Goal: Task Accomplishment & Management: Complete application form

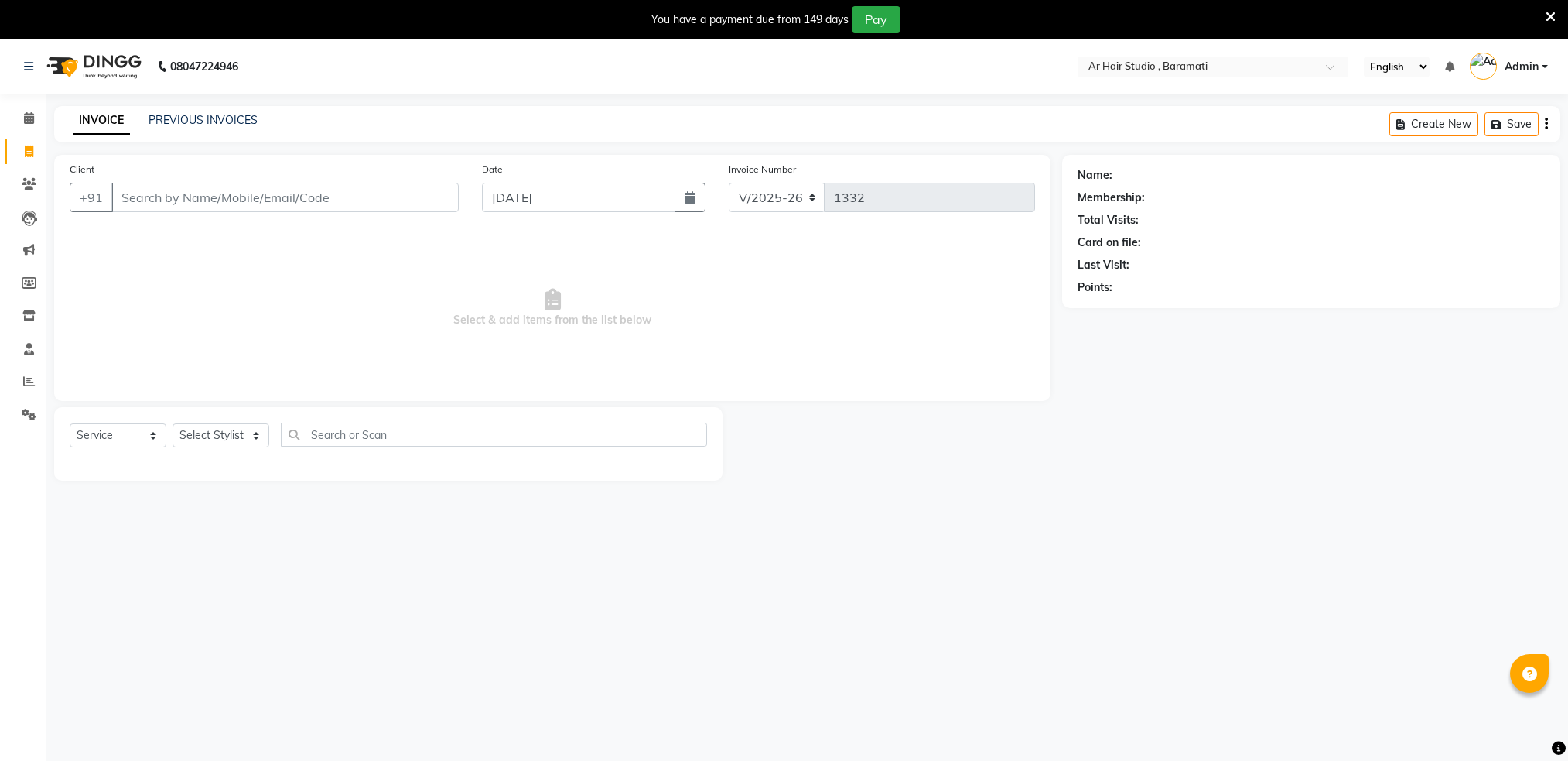
select select "672"
select select "service"
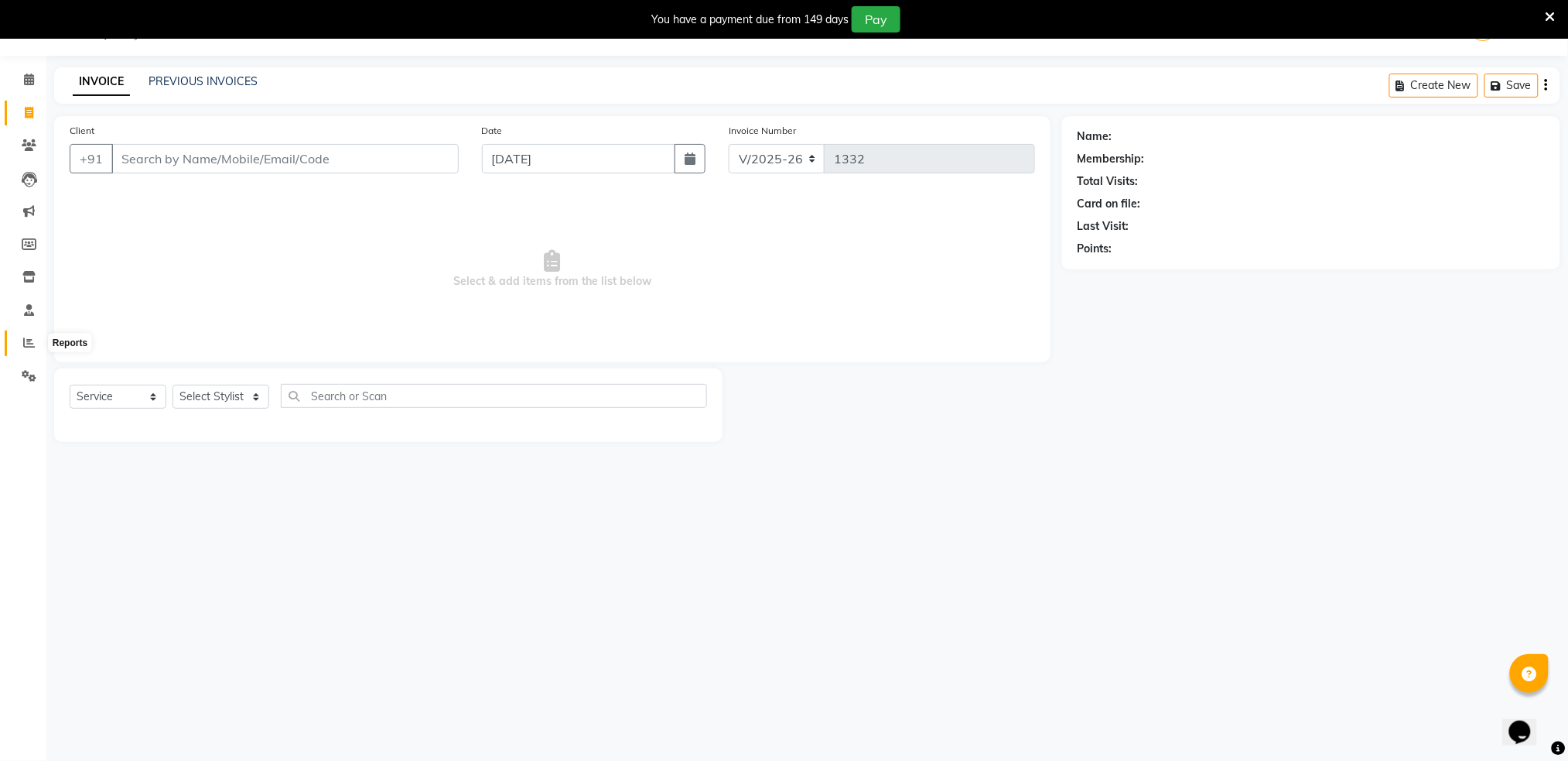
click at [28, 334] on span at bounding box center [28, 343] width 27 height 18
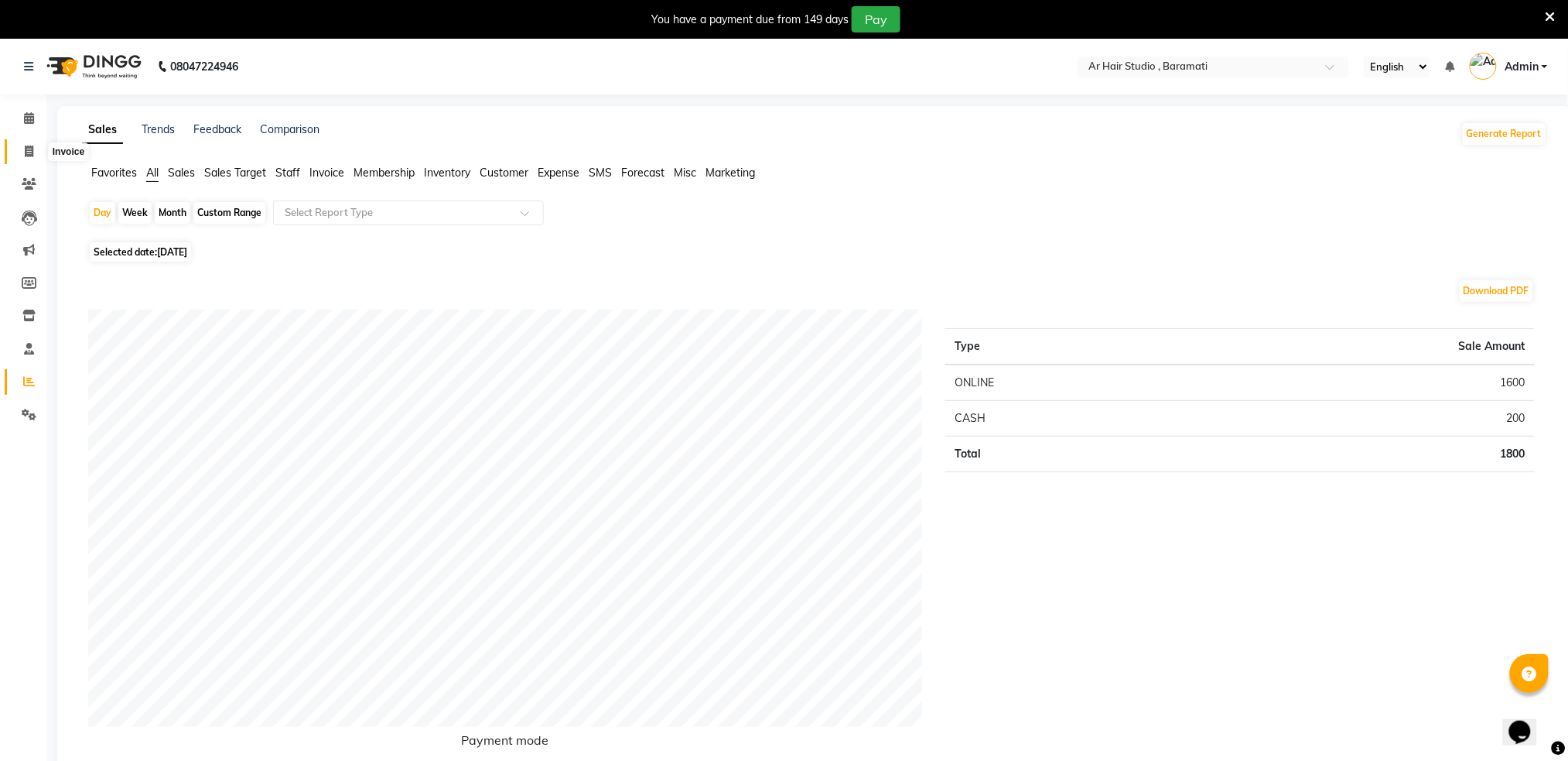
click at [23, 158] on span at bounding box center [28, 151] width 27 height 18
select select "service"
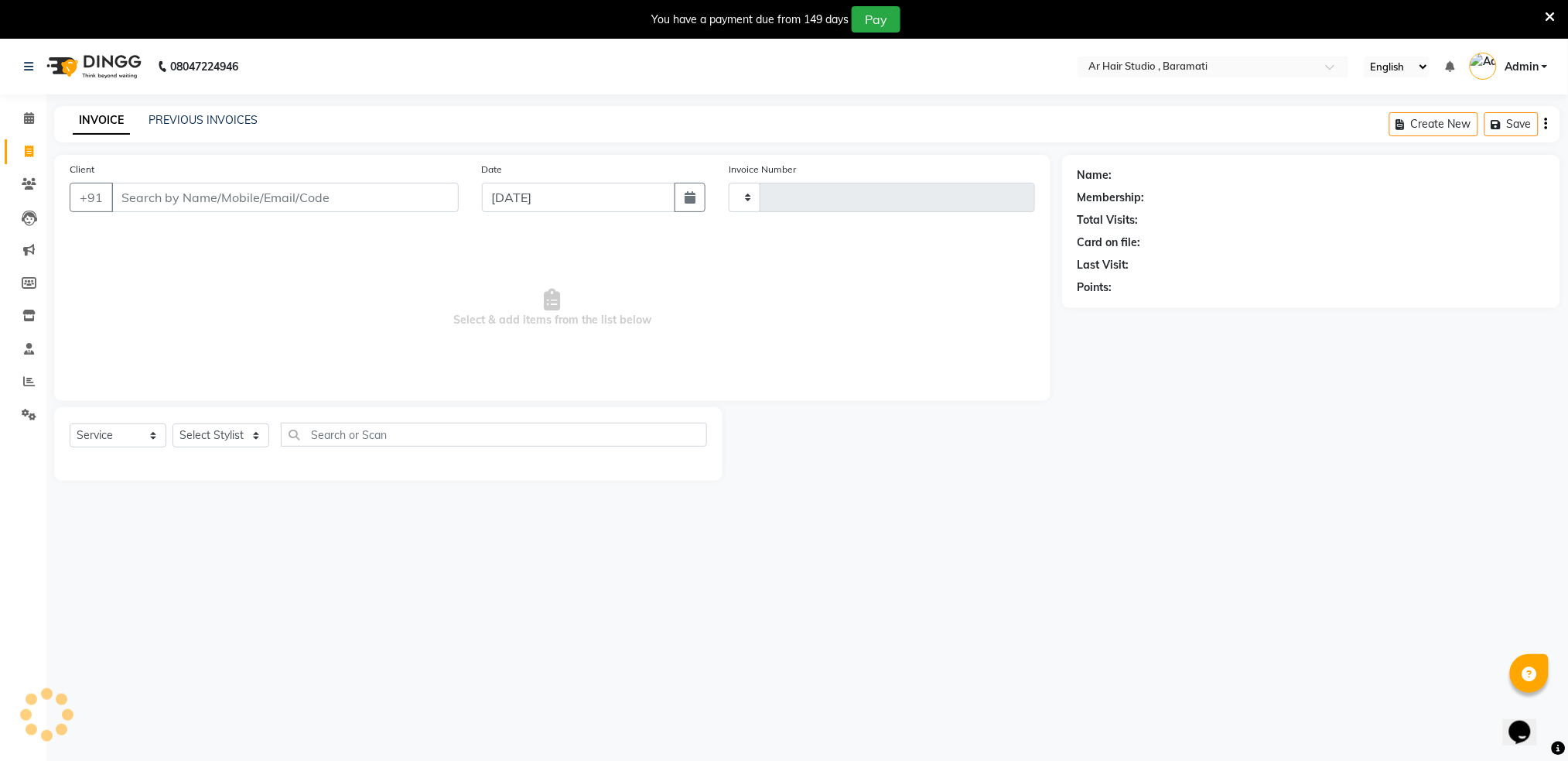
scroll to position [39, 0]
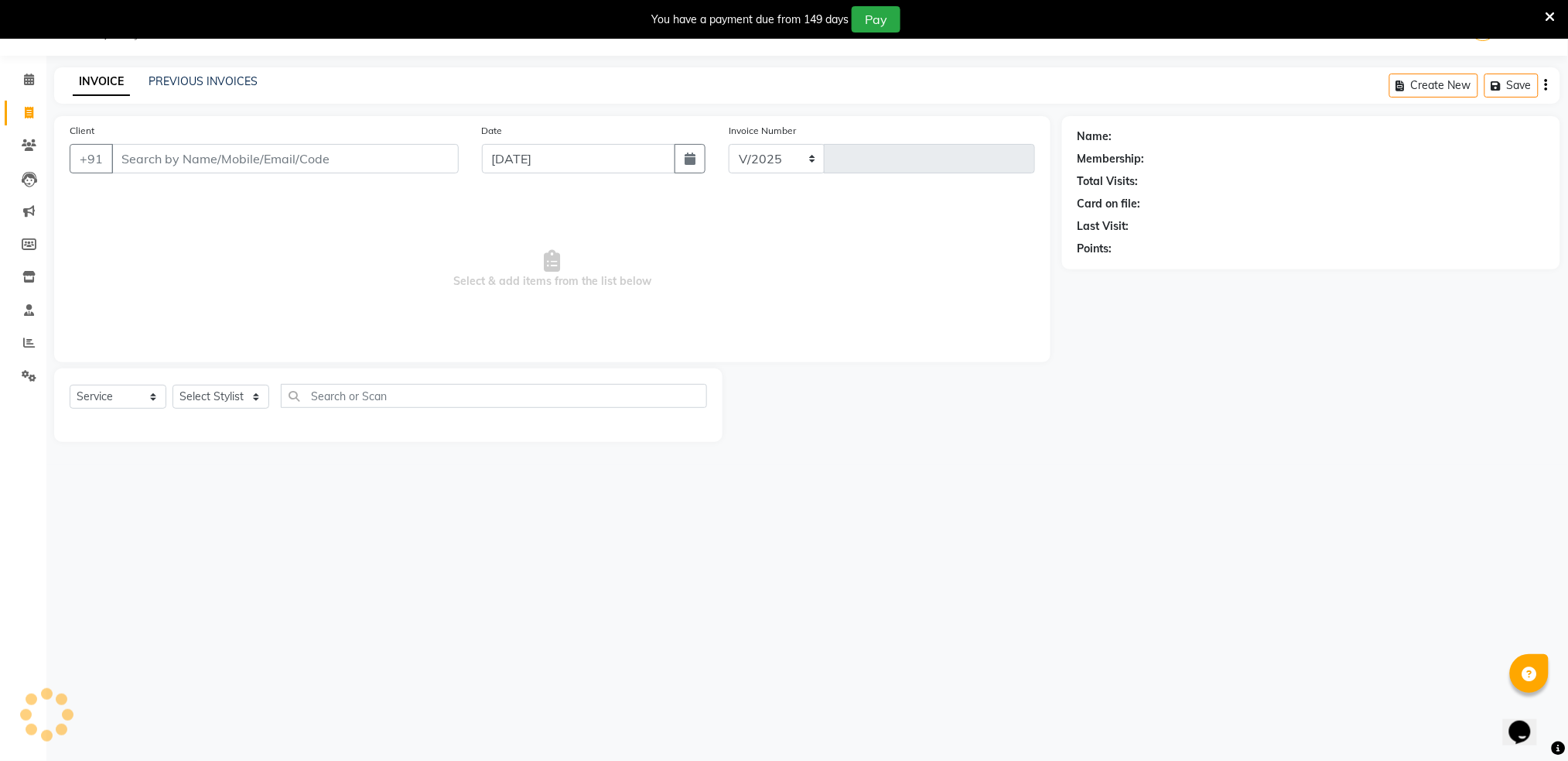
select select "672"
type input "1332"
click at [148, 165] on input "Client" at bounding box center [285, 158] width 347 height 29
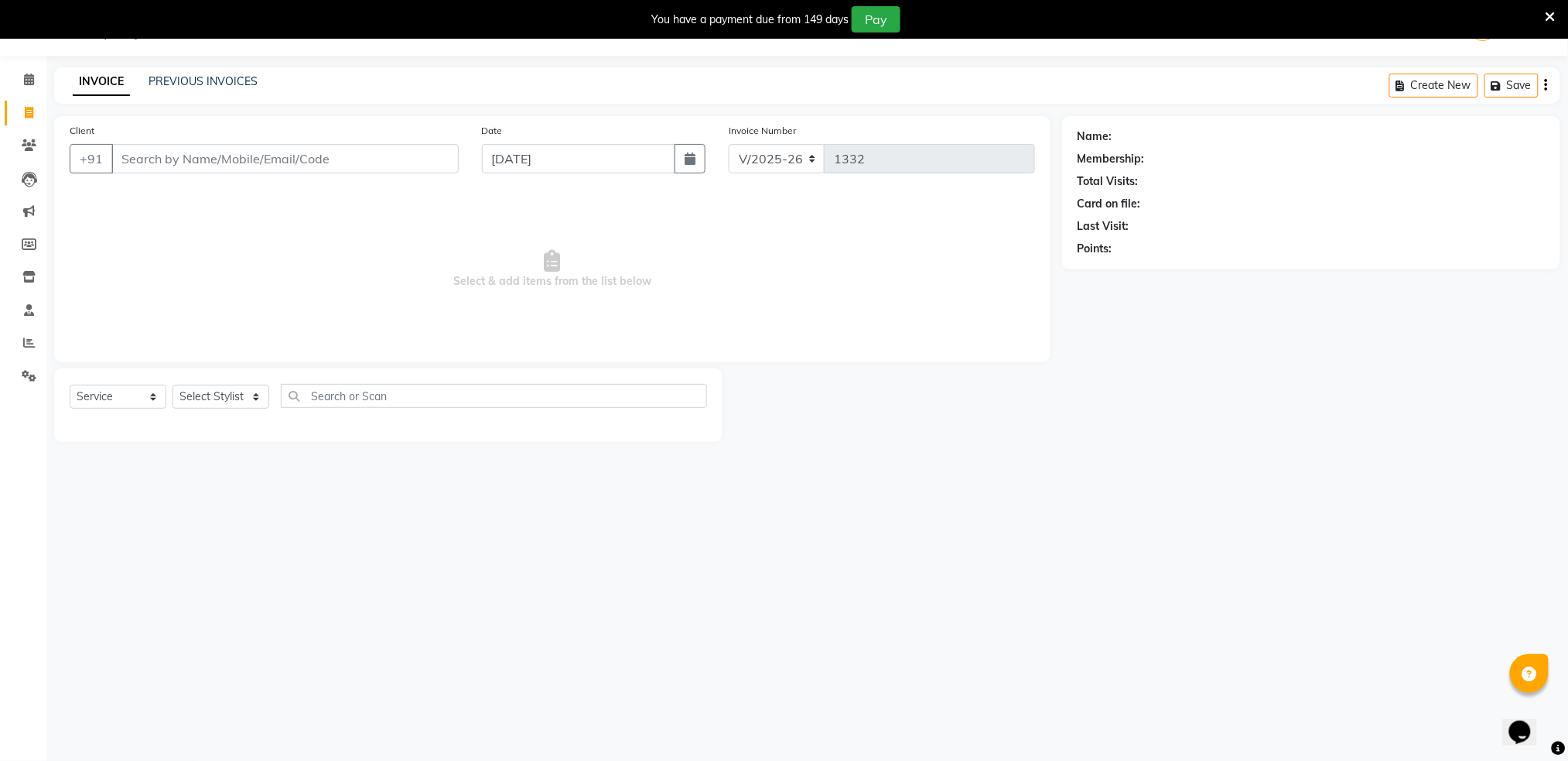
click at [148, 165] on input "Client" at bounding box center [285, 158] width 347 height 29
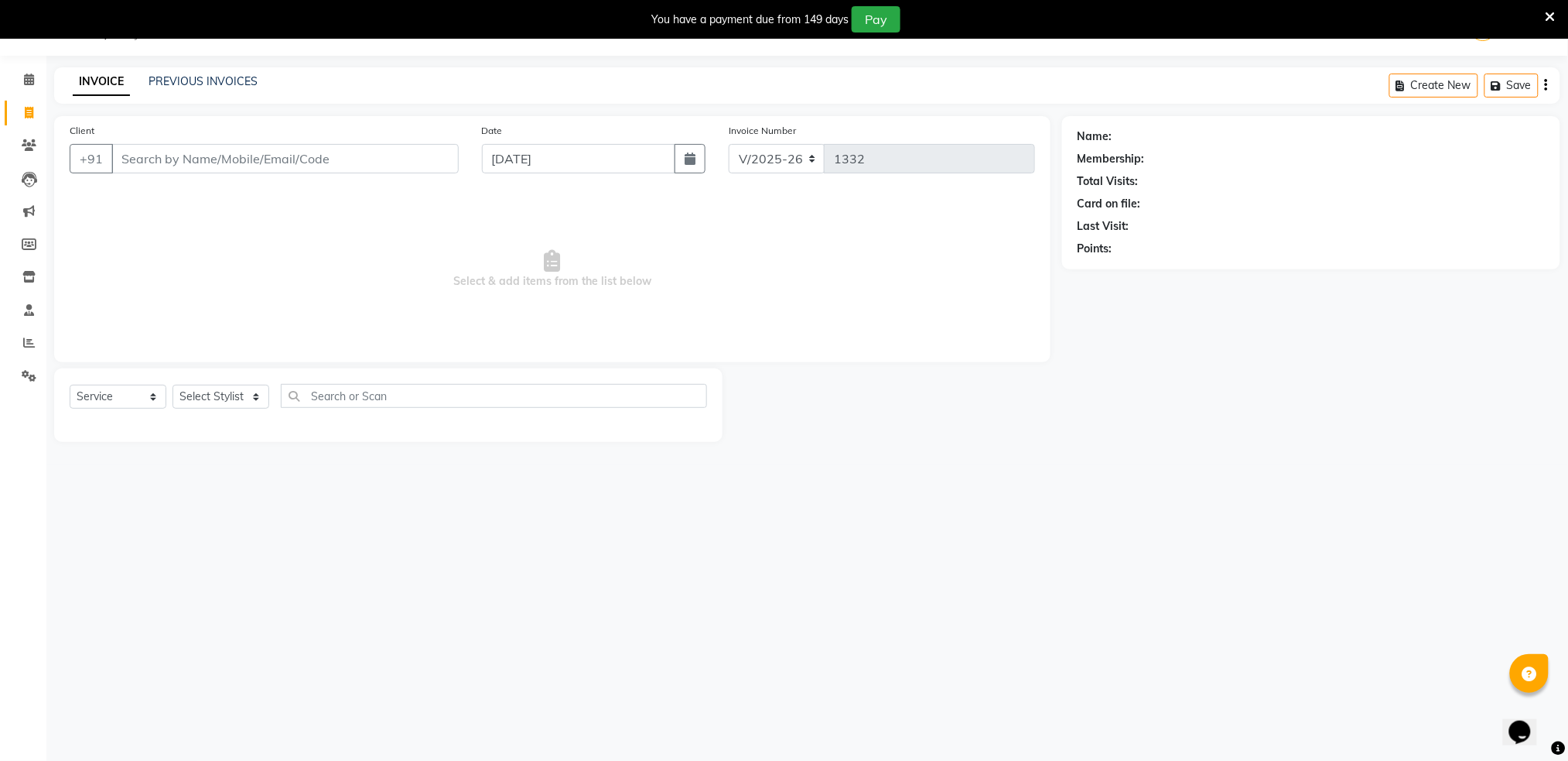
click at [233, 154] on input "Client" at bounding box center [285, 158] width 347 height 29
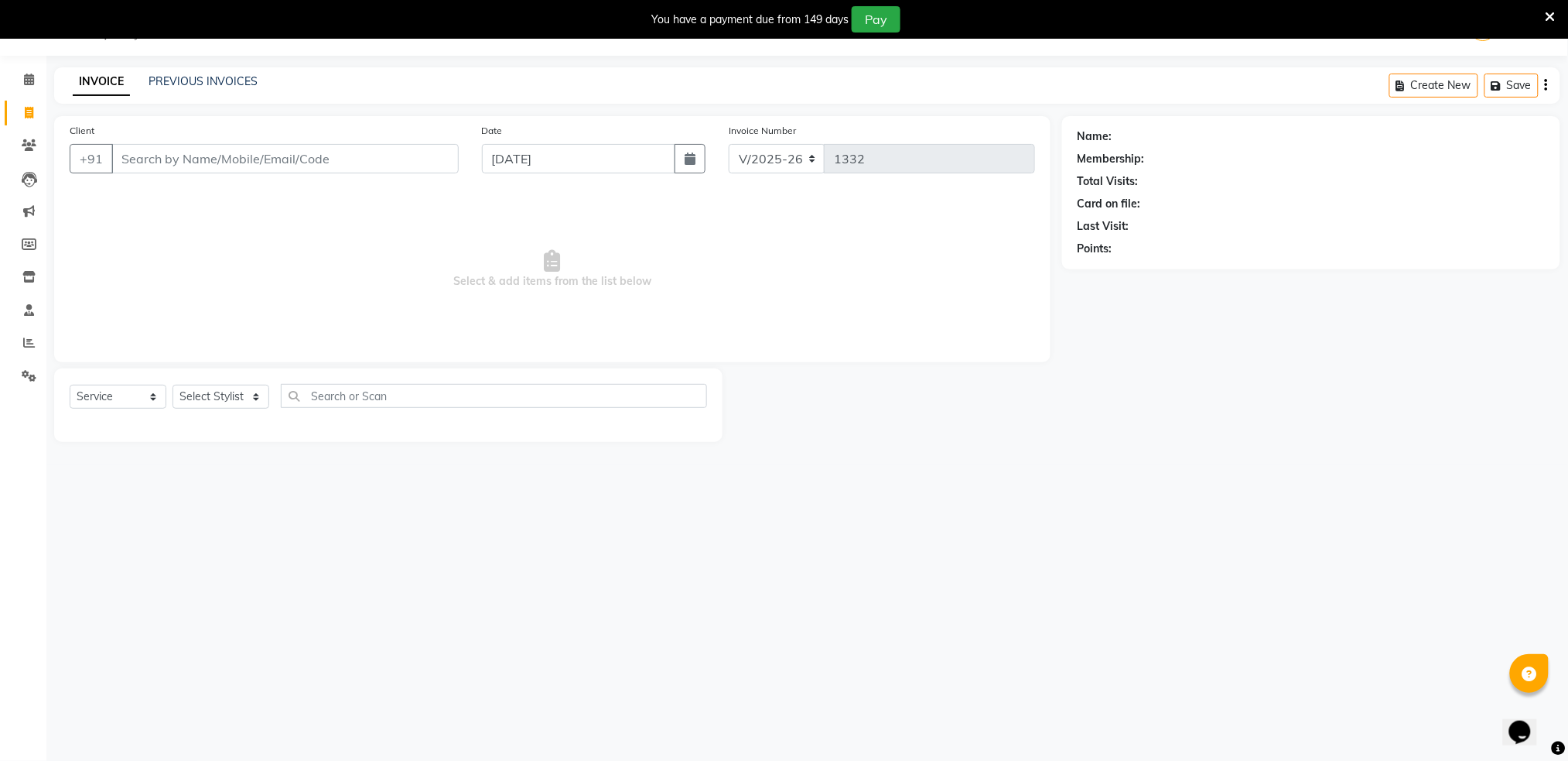
click at [233, 154] on input "Client" at bounding box center [285, 158] width 347 height 29
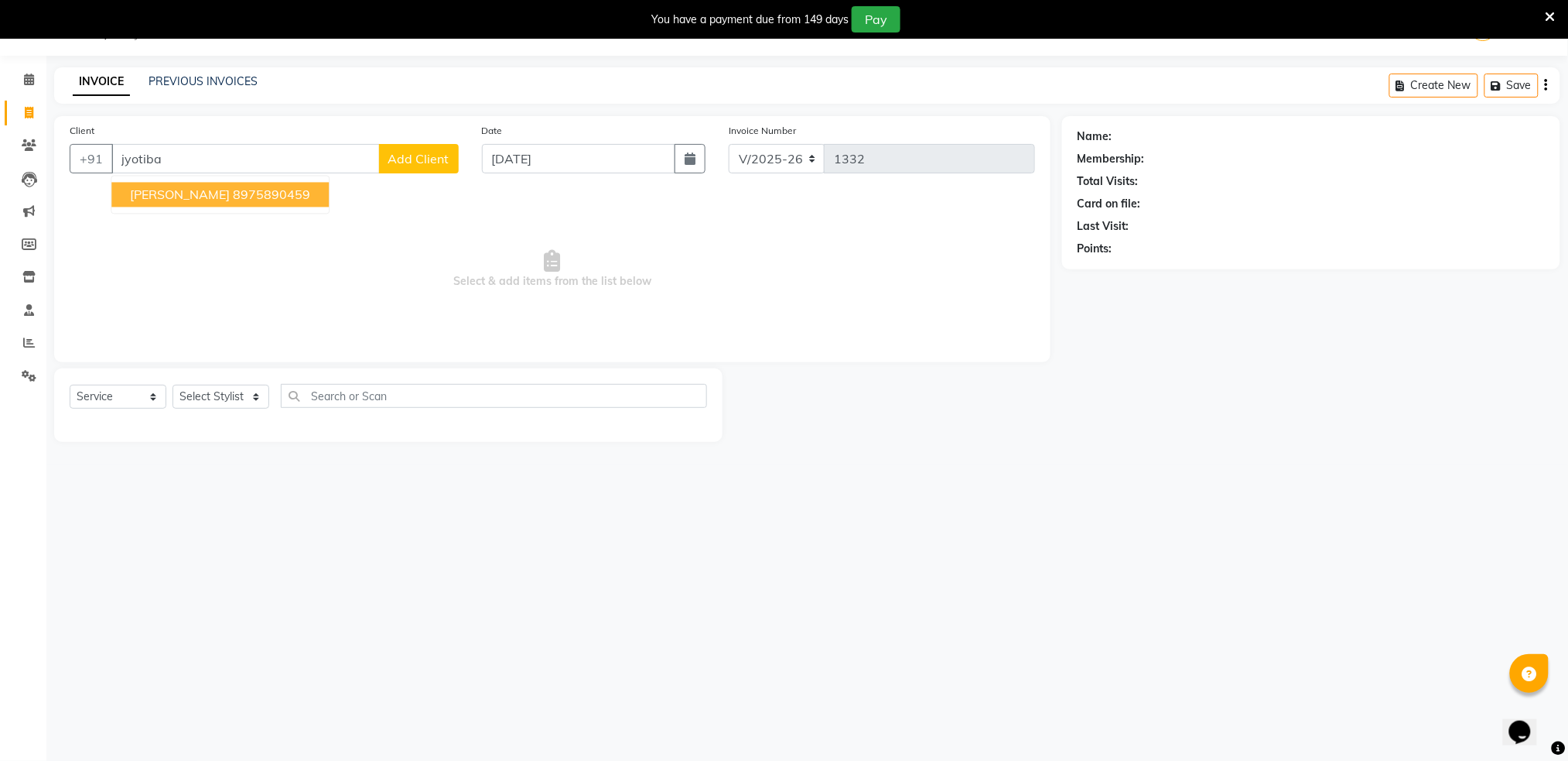
click at [222, 193] on span "[PERSON_NAME]" at bounding box center [179, 194] width 100 height 15
type input "8975890459"
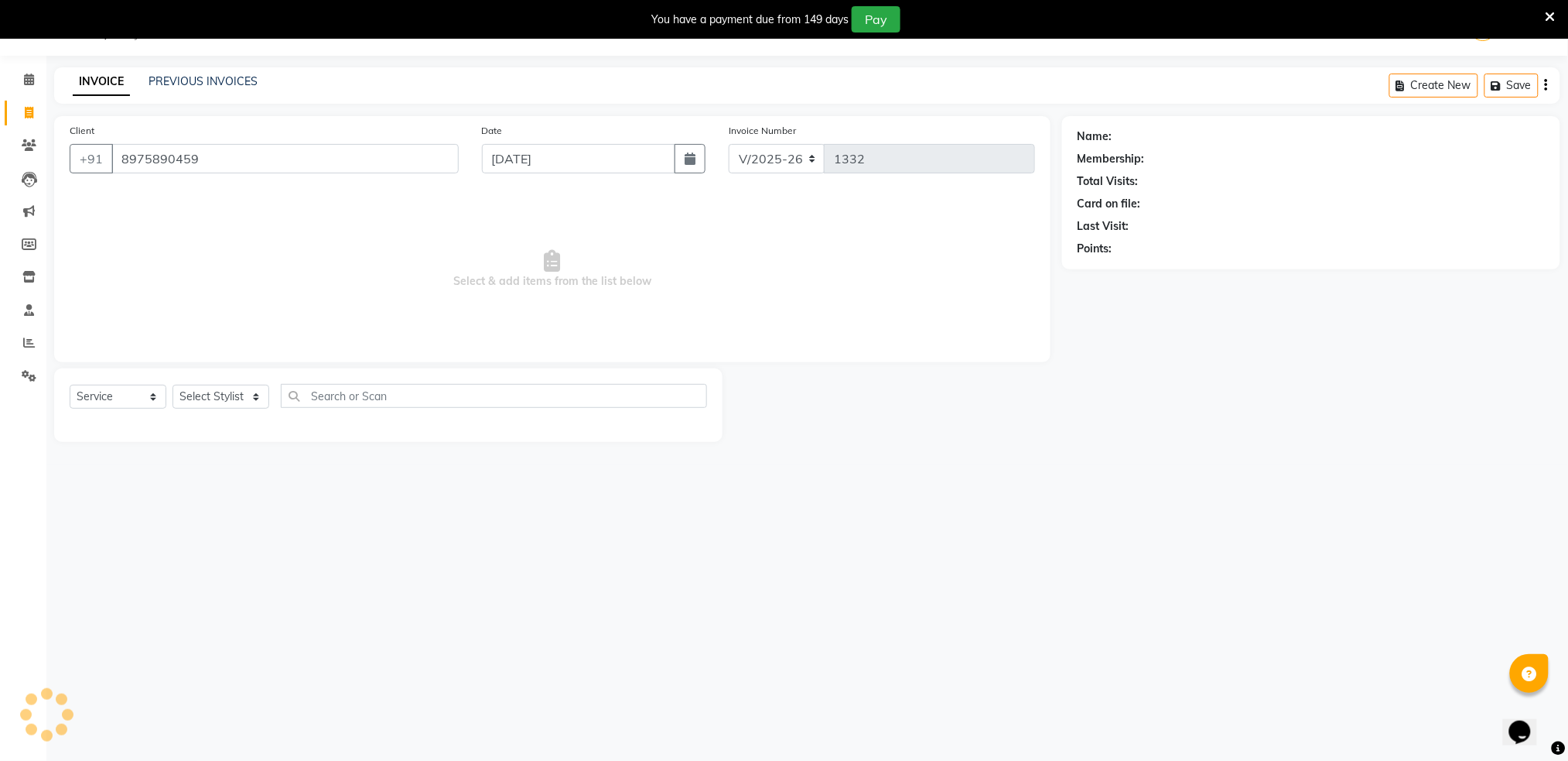
click at [222, 193] on span "Select & add items from the list below" at bounding box center [552, 269] width 965 height 155
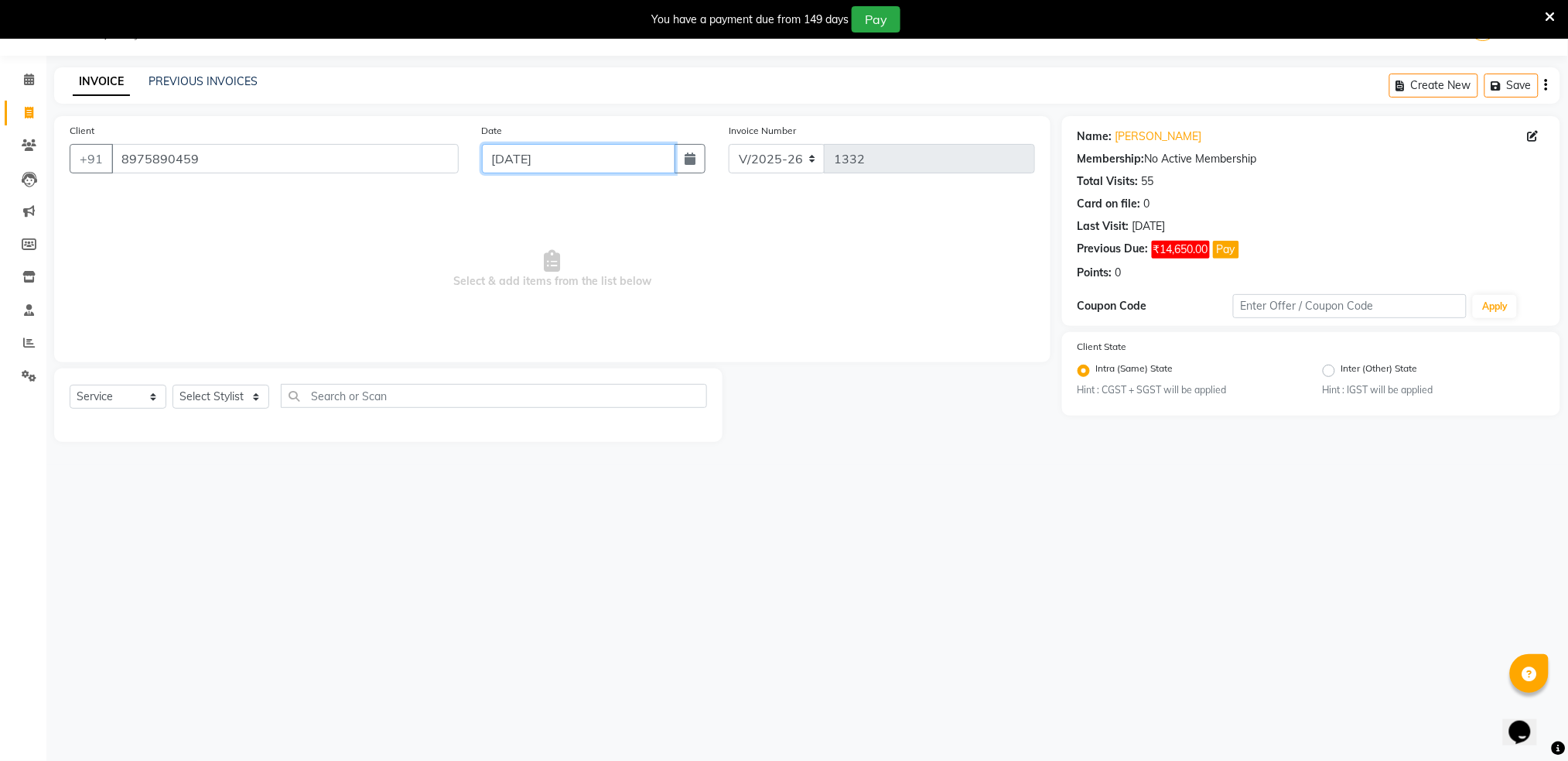
click at [516, 160] on input "[DATE]" at bounding box center [578, 158] width 194 height 29
select select "9"
select select "2025"
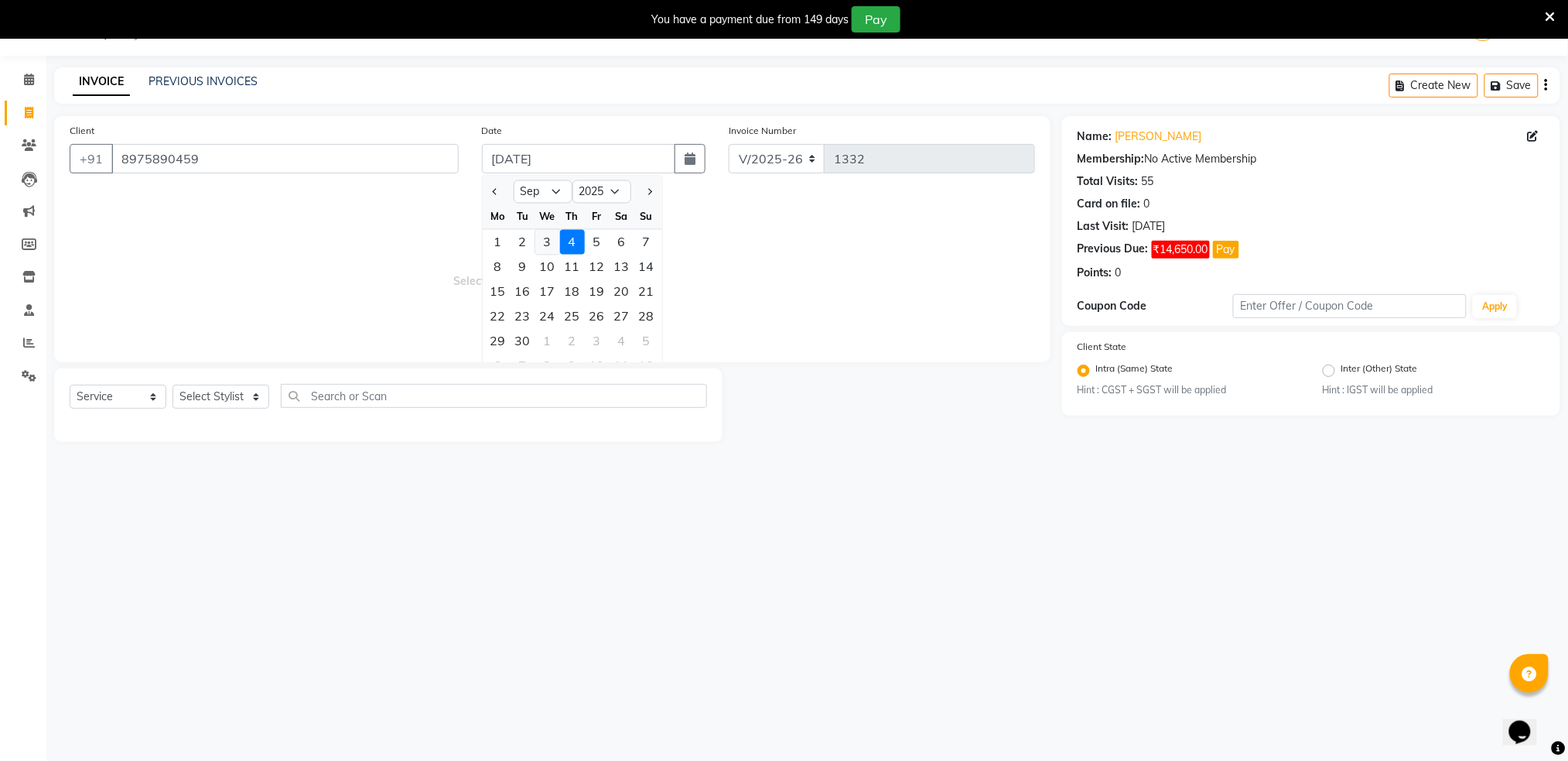
click at [552, 236] on div "3" at bounding box center [547, 242] width 24 height 24
type input "[DATE]"
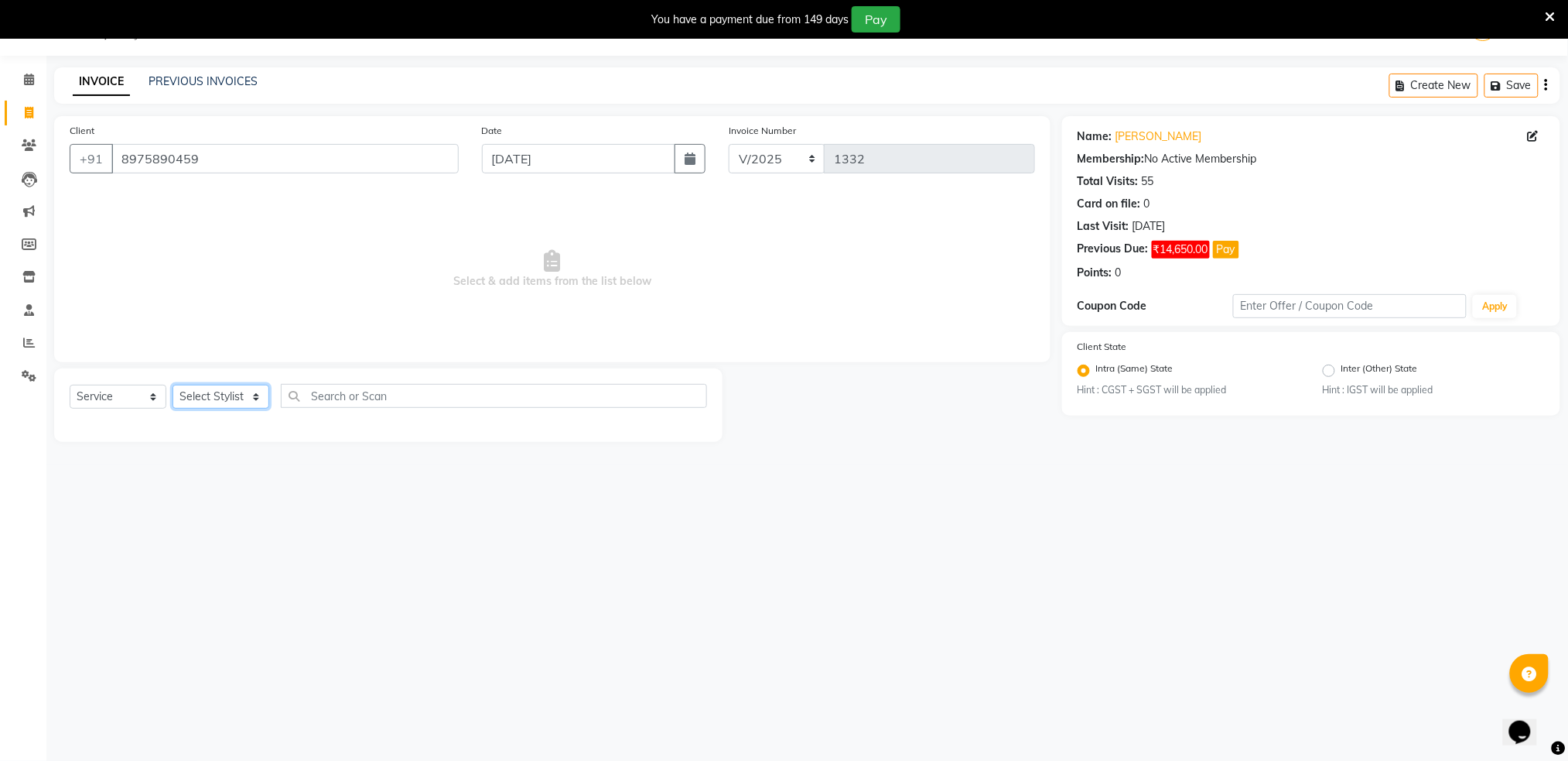
click at [225, 401] on select "Select Stylist Akshay shree [PERSON_NAME]" at bounding box center [221, 396] width 97 height 24
select select "79676"
click at [173, 384] on select "Select Stylist Akshay shree [PERSON_NAME]" at bounding box center [221, 396] width 97 height 24
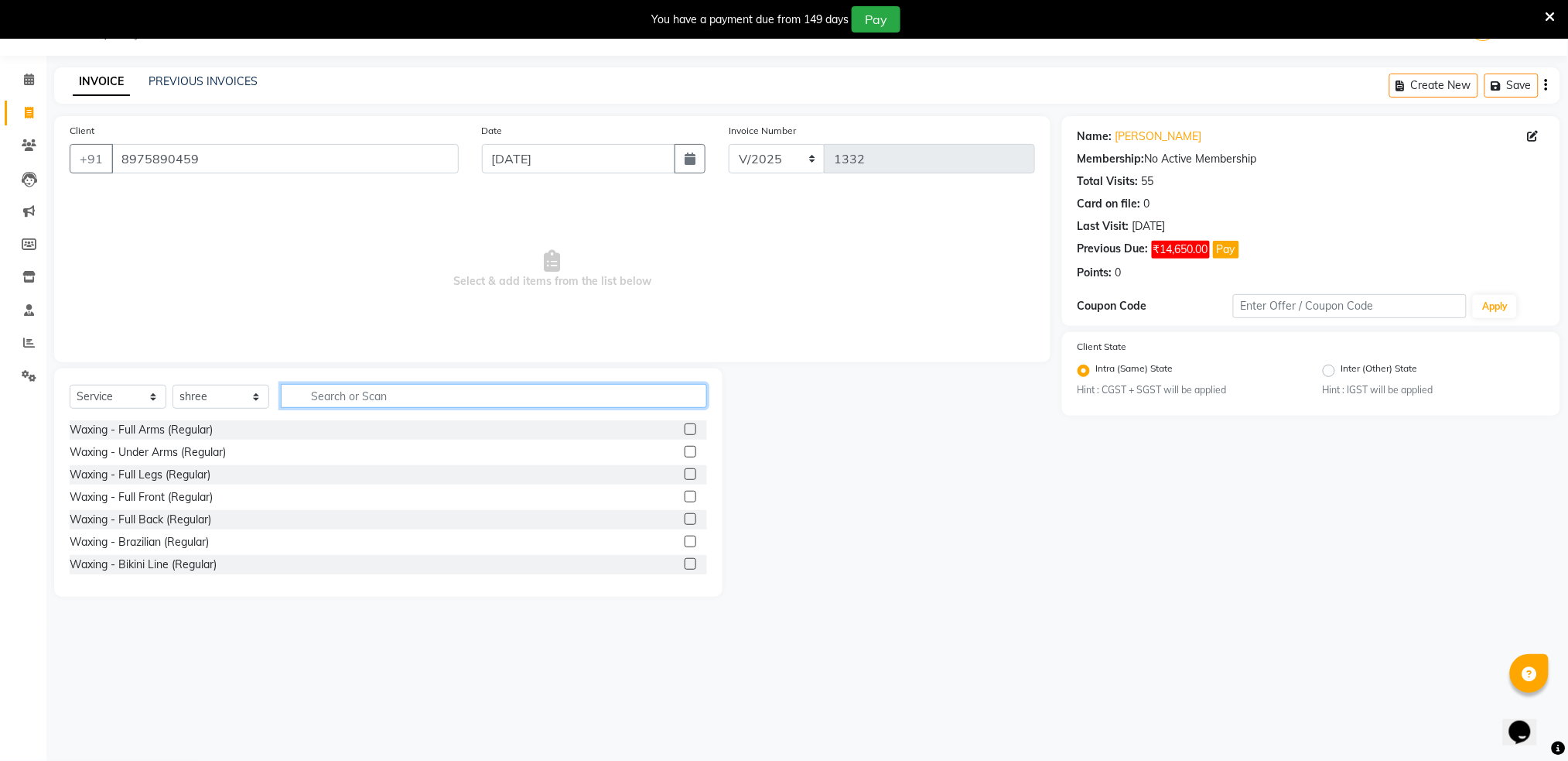
click at [396, 392] on input "text" at bounding box center [494, 396] width 426 height 24
type input "hair cut"
click at [161, 436] on div "Hair - Hair Cut (Men)" at bounding box center [121, 429] width 104 height 16
checkbox input "false"
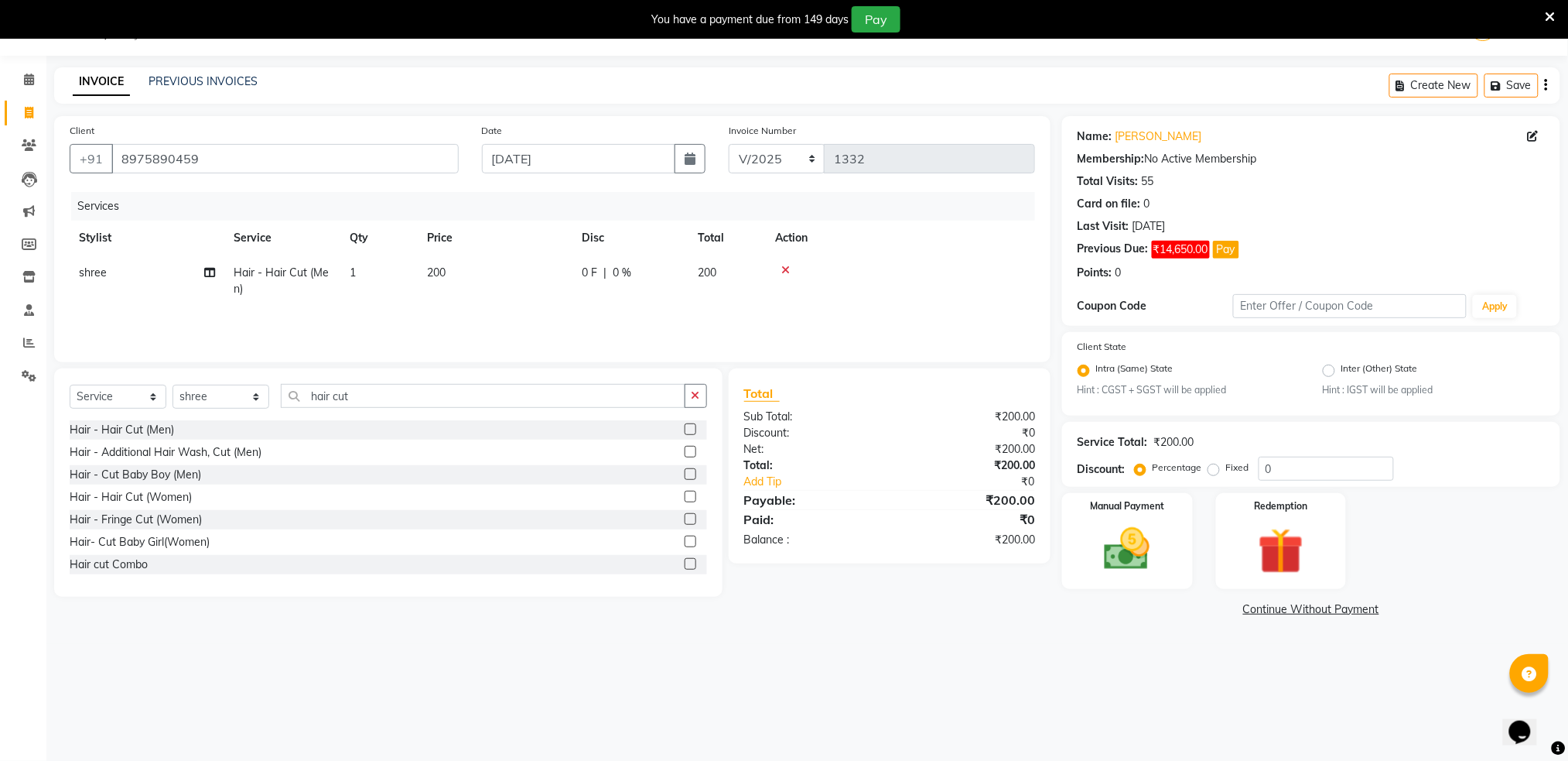
click at [441, 273] on span "200" at bounding box center [437, 272] width 19 height 14
select select "79676"
click at [557, 278] on td "200" at bounding box center [567, 285] width 155 height 59
select select "79676"
click at [557, 278] on input "200" at bounding box center [567, 277] width 136 height 24
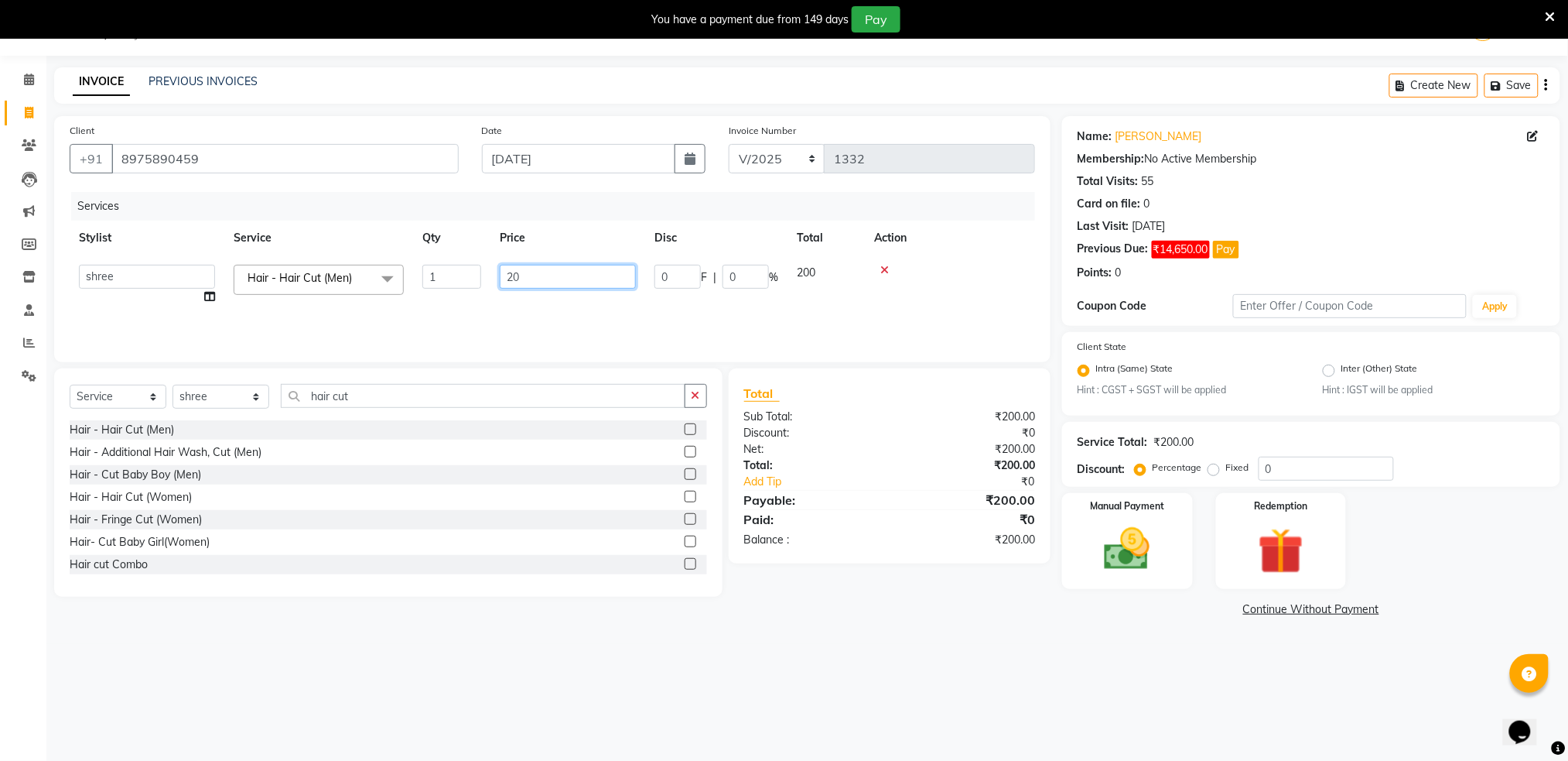
type input "2"
type input "250"
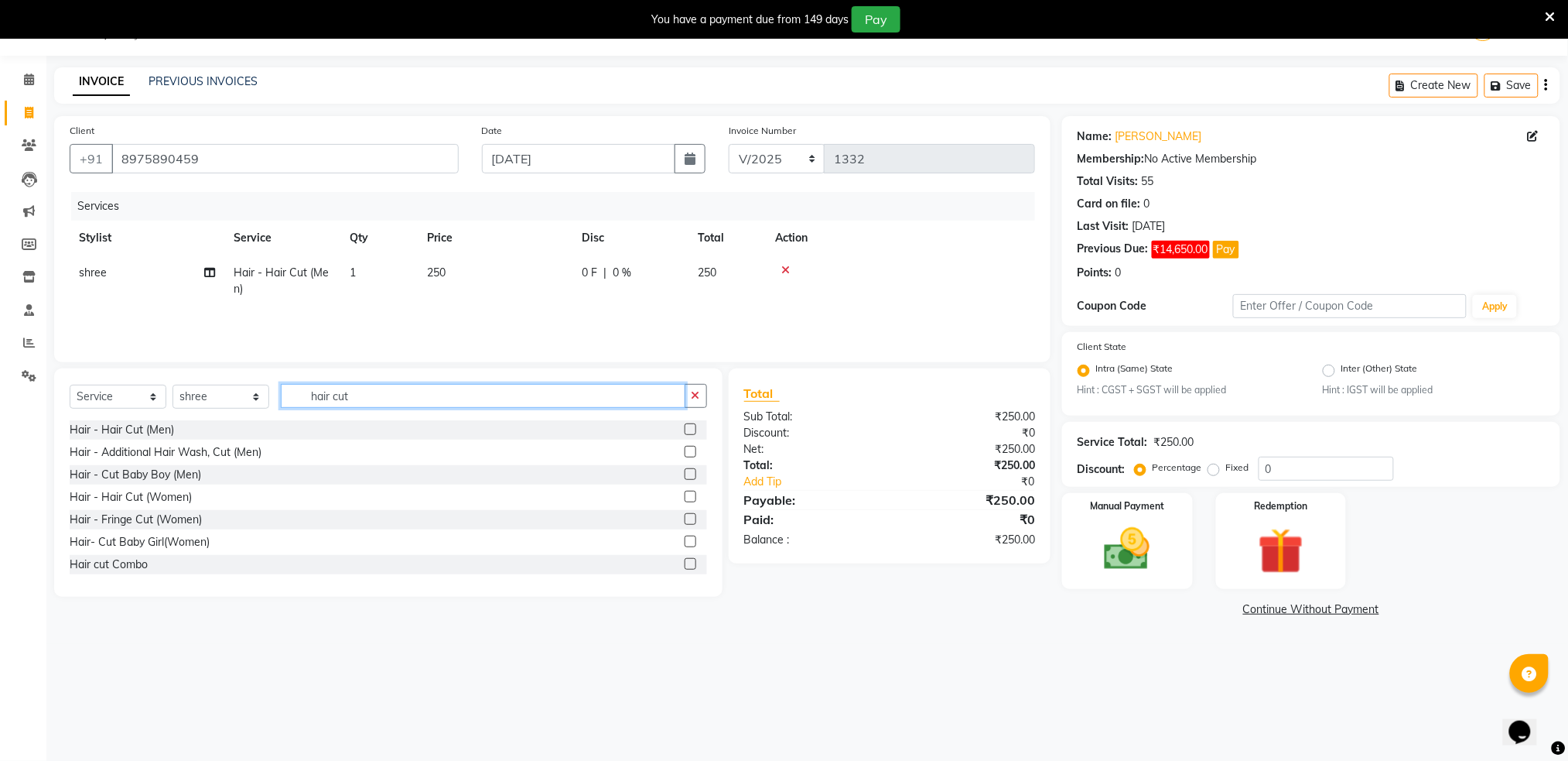
click at [559, 385] on input "hair cut" at bounding box center [483, 396] width 405 height 24
type input "h"
type input "matrix"
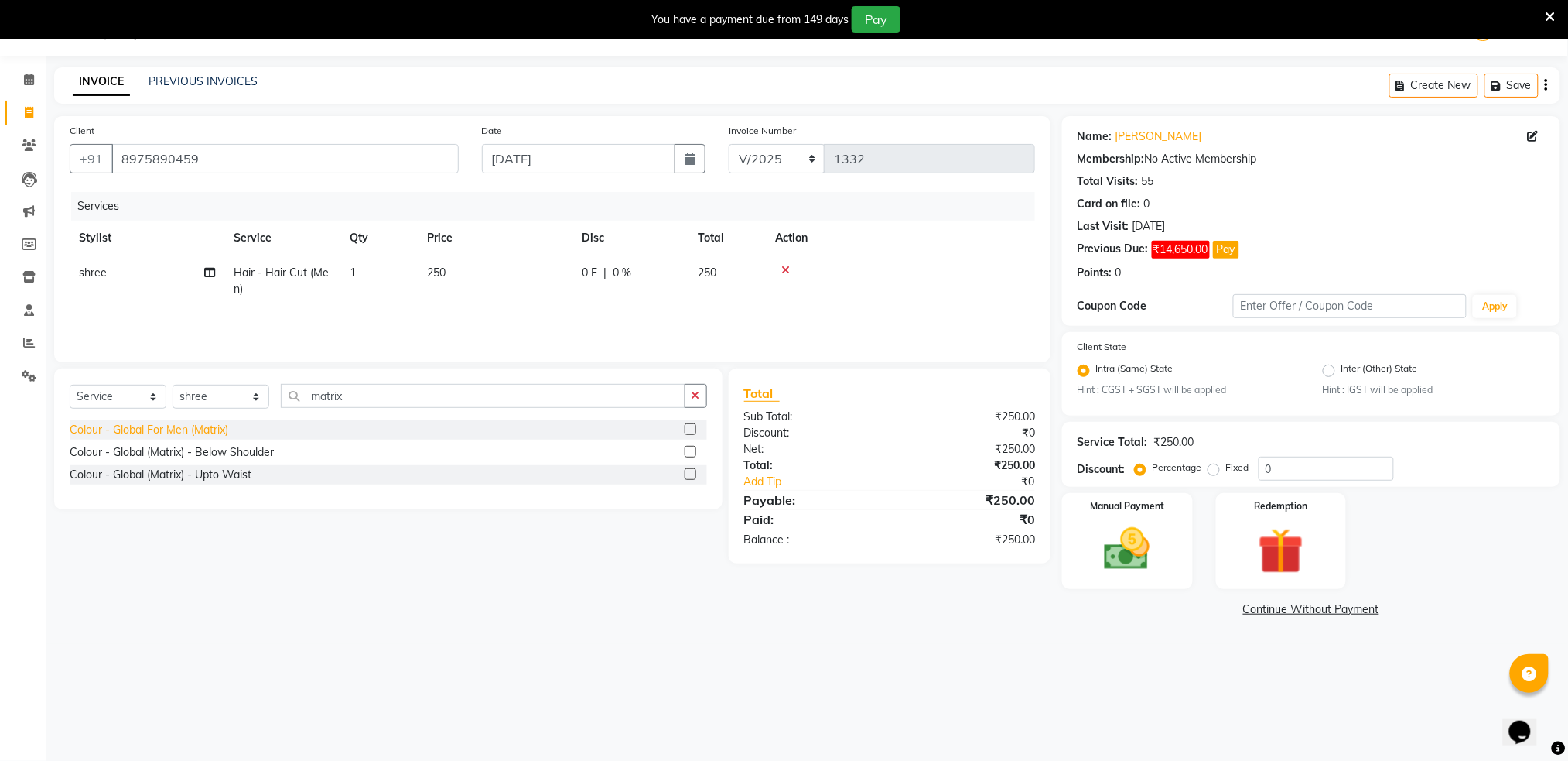
click at [218, 423] on div "Colour - Global For Men (Matrix)" at bounding box center [148, 429] width 159 height 16
checkbox input "false"
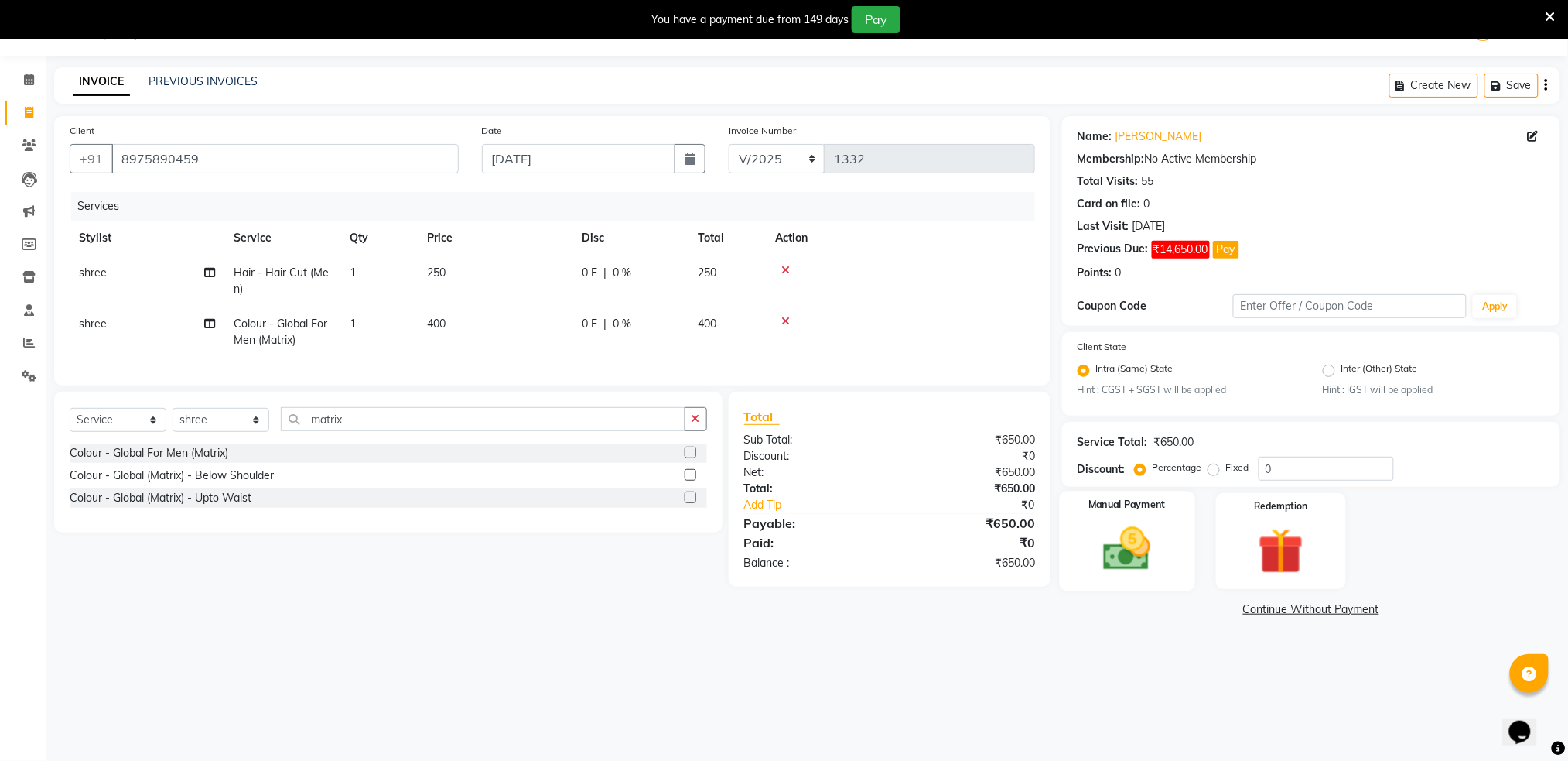
click at [1099, 564] on img at bounding box center [1127, 549] width 77 height 54
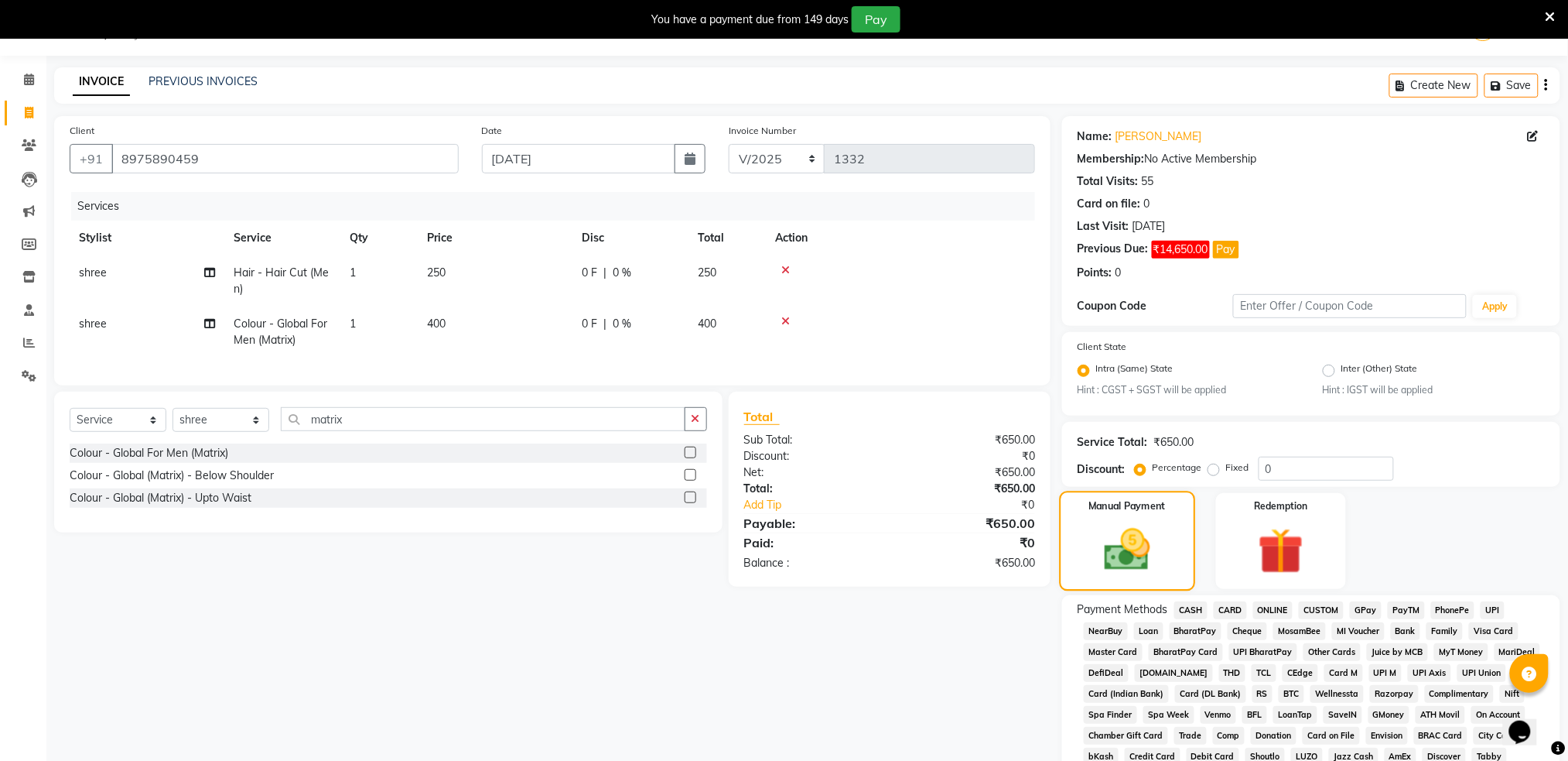
click at [1099, 564] on img at bounding box center [1128, 551] width 75 height 54
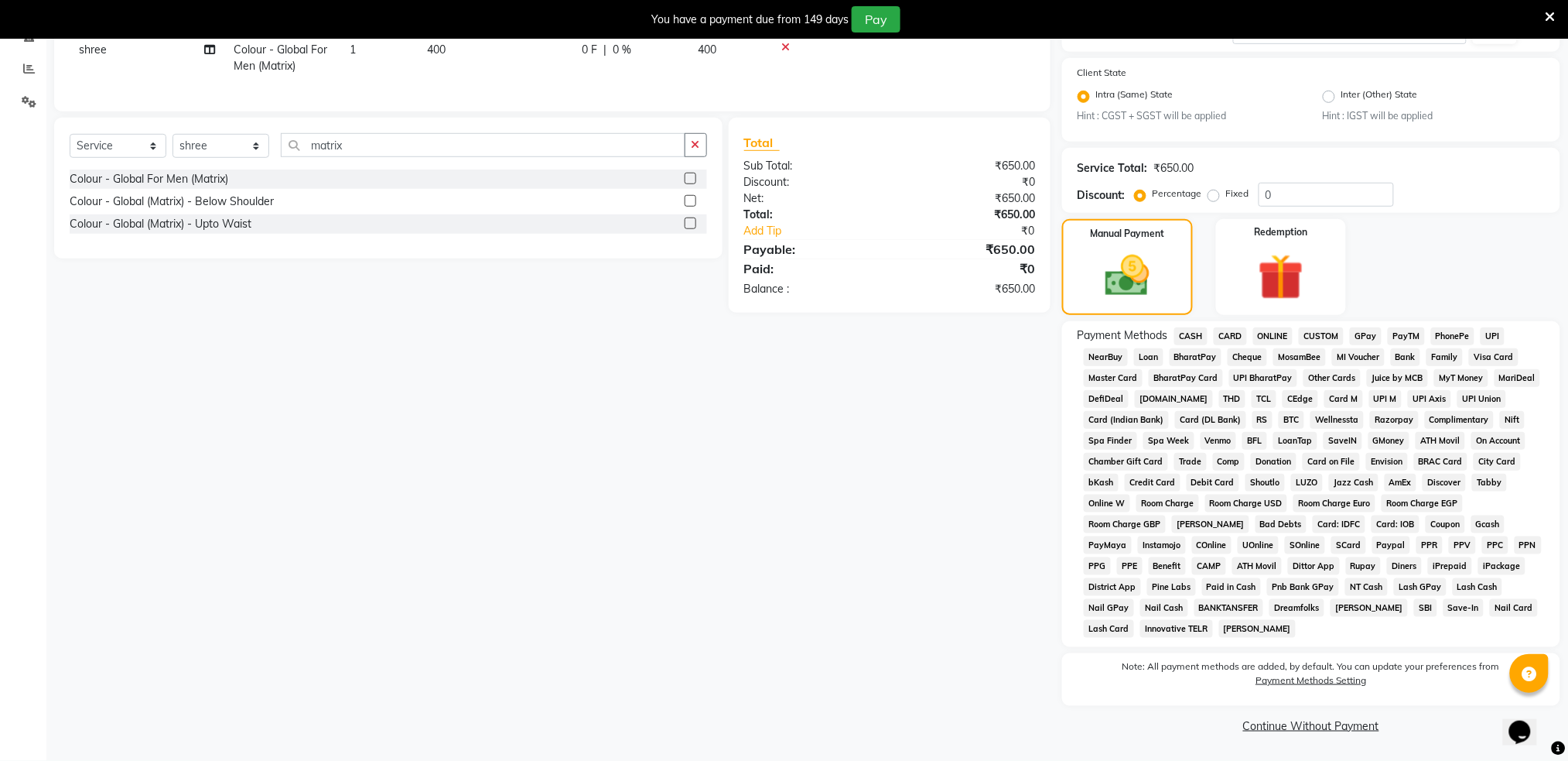
click at [1299, 731] on link "Continue Without Payment" at bounding box center [1311, 725] width 492 height 16
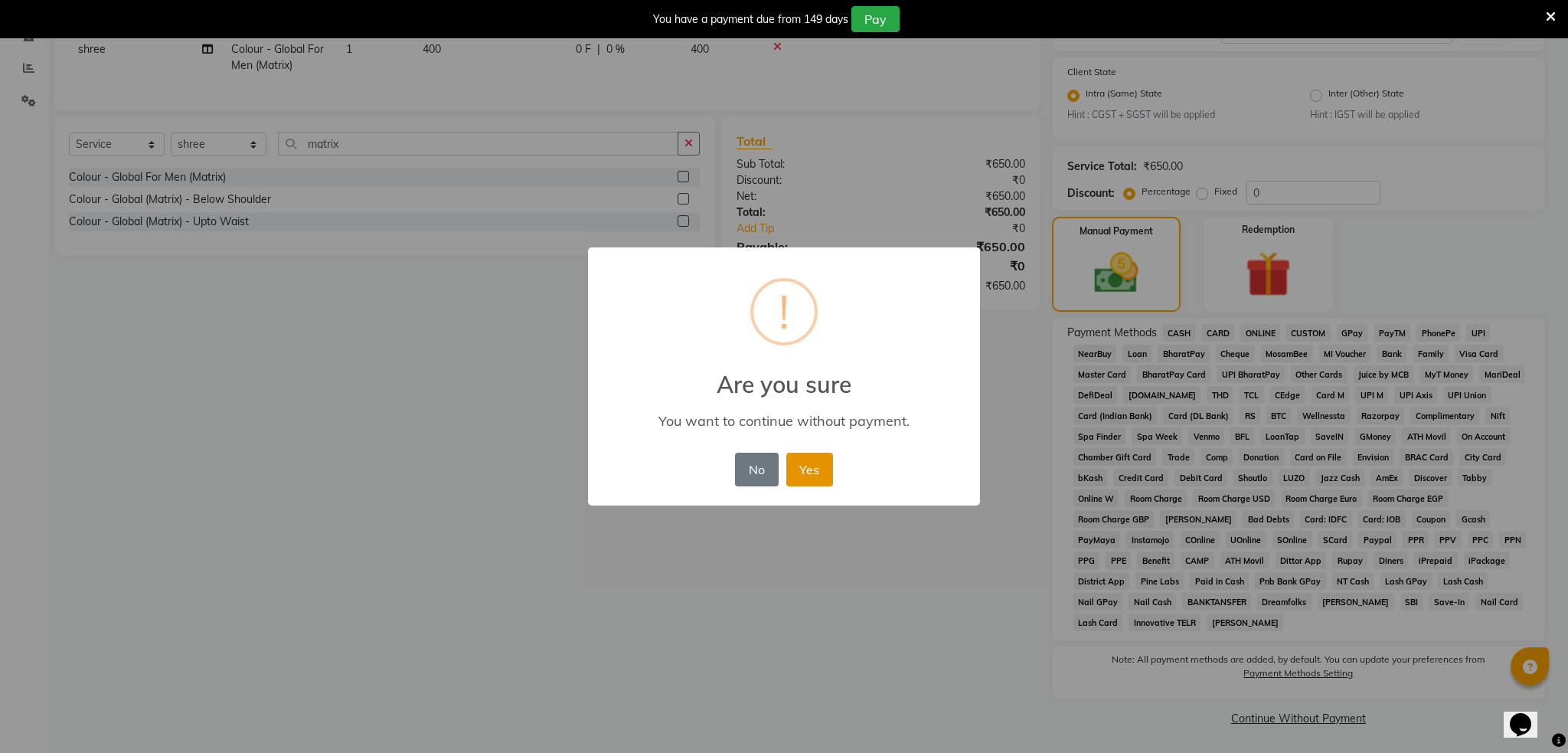
click at [793, 469] on button "Yes" at bounding box center [810, 469] width 46 height 33
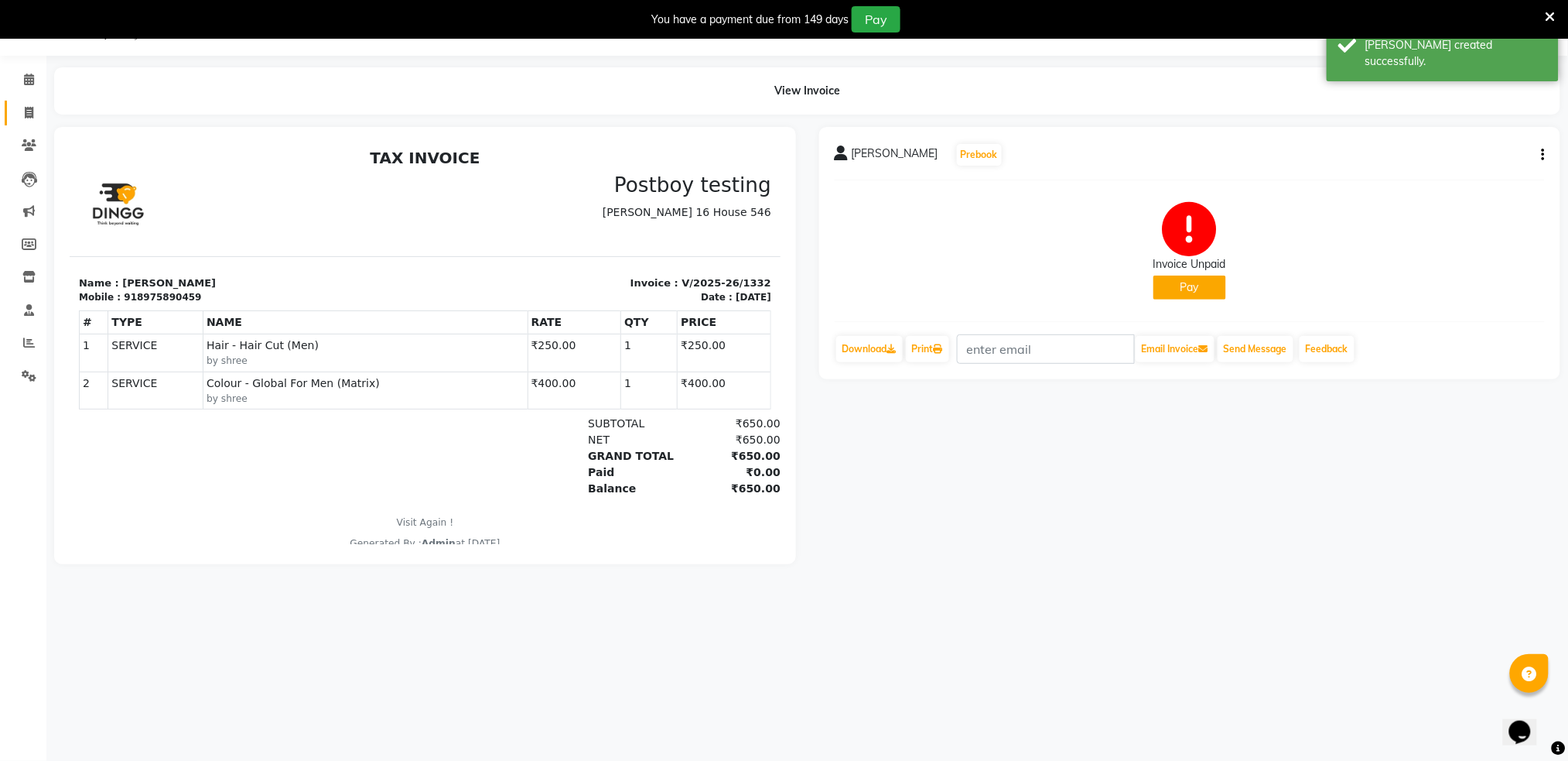
click at [23, 101] on link "Invoice" at bounding box center [23, 113] width 38 height 25
select select "service"
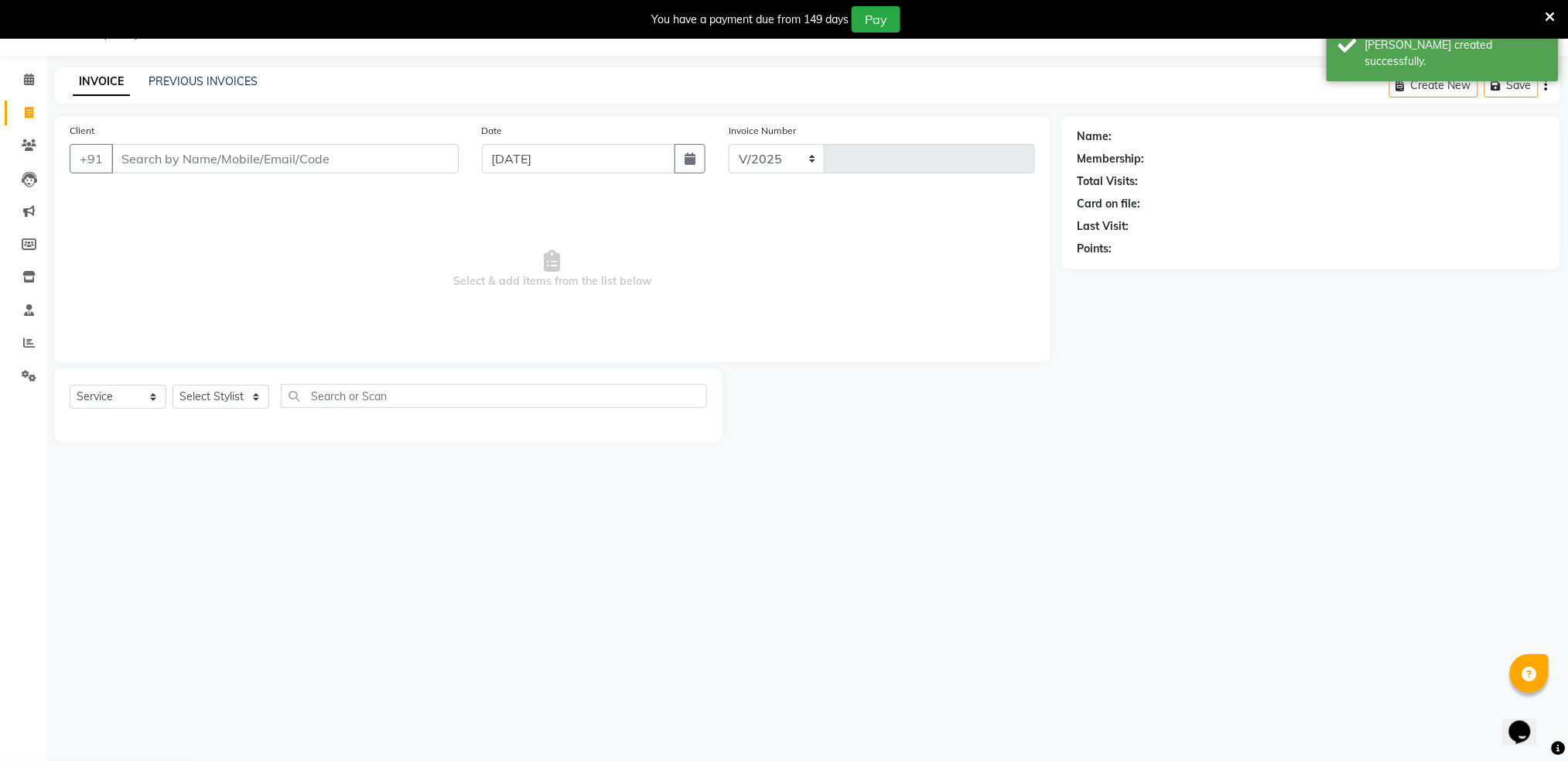
select select "672"
type input "1333"
click at [170, 149] on input "Client" at bounding box center [285, 158] width 347 height 29
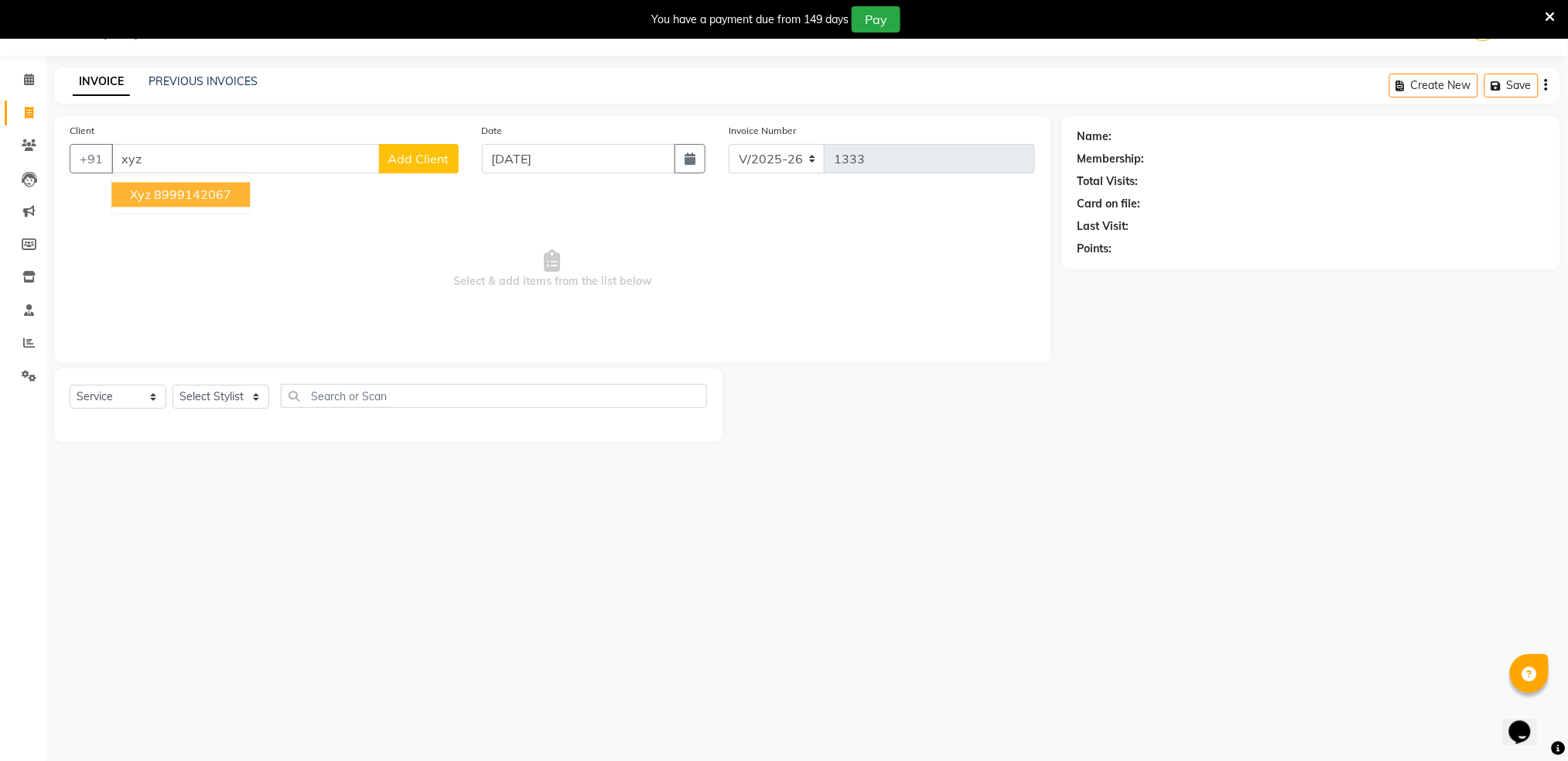
click at [158, 185] on button "xyz 8999142067" at bounding box center [180, 194] width 138 height 24
type input "8999142067"
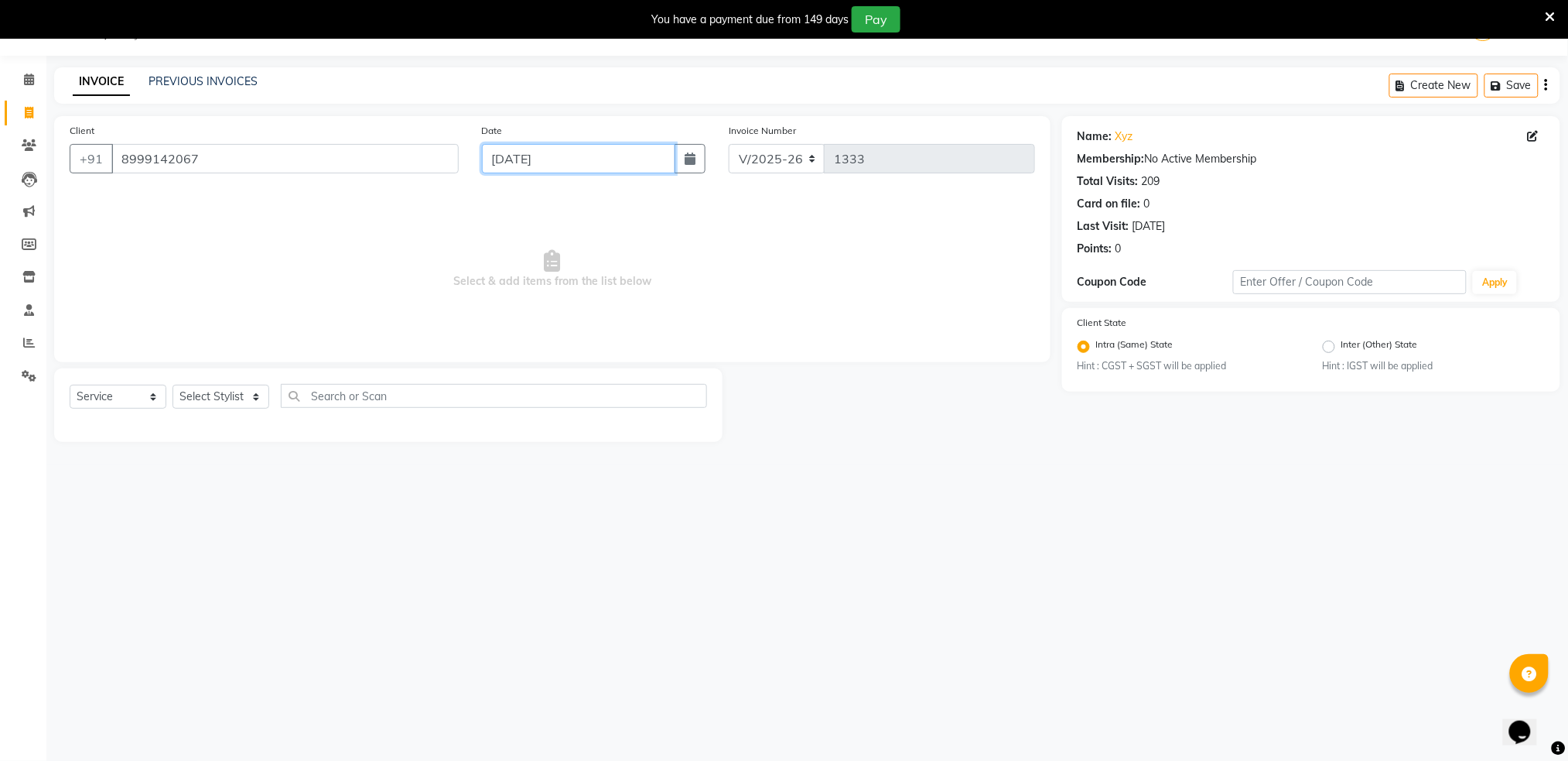
click at [561, 144] on input "[DATE]" at bounding box center [578, 158] width 194 height 29
select select "9"
select select "2025"
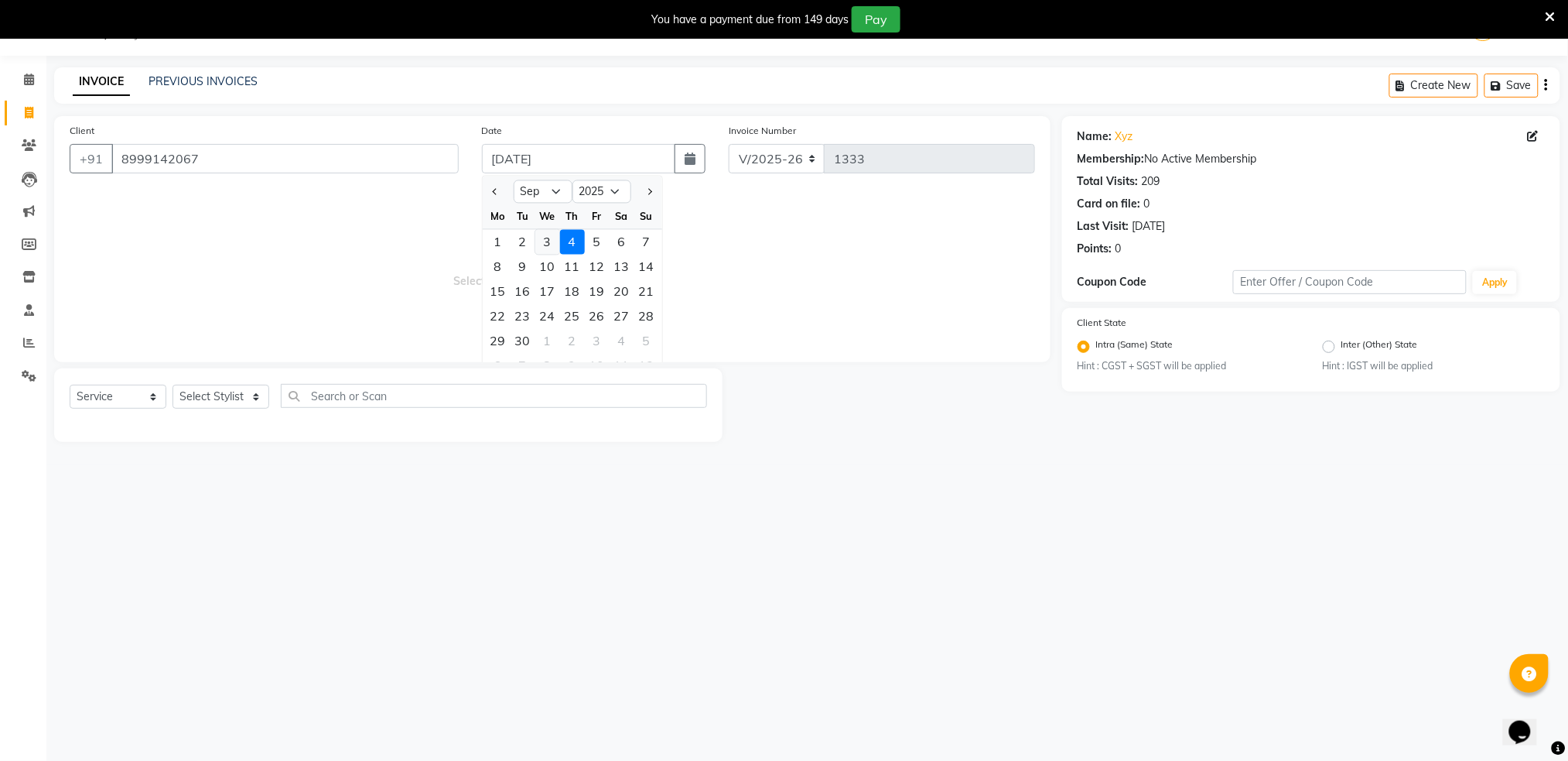
click at [545, 248] on div "3" at bounding box center [547, 242] width 24 height 24
type input "[DATE]"
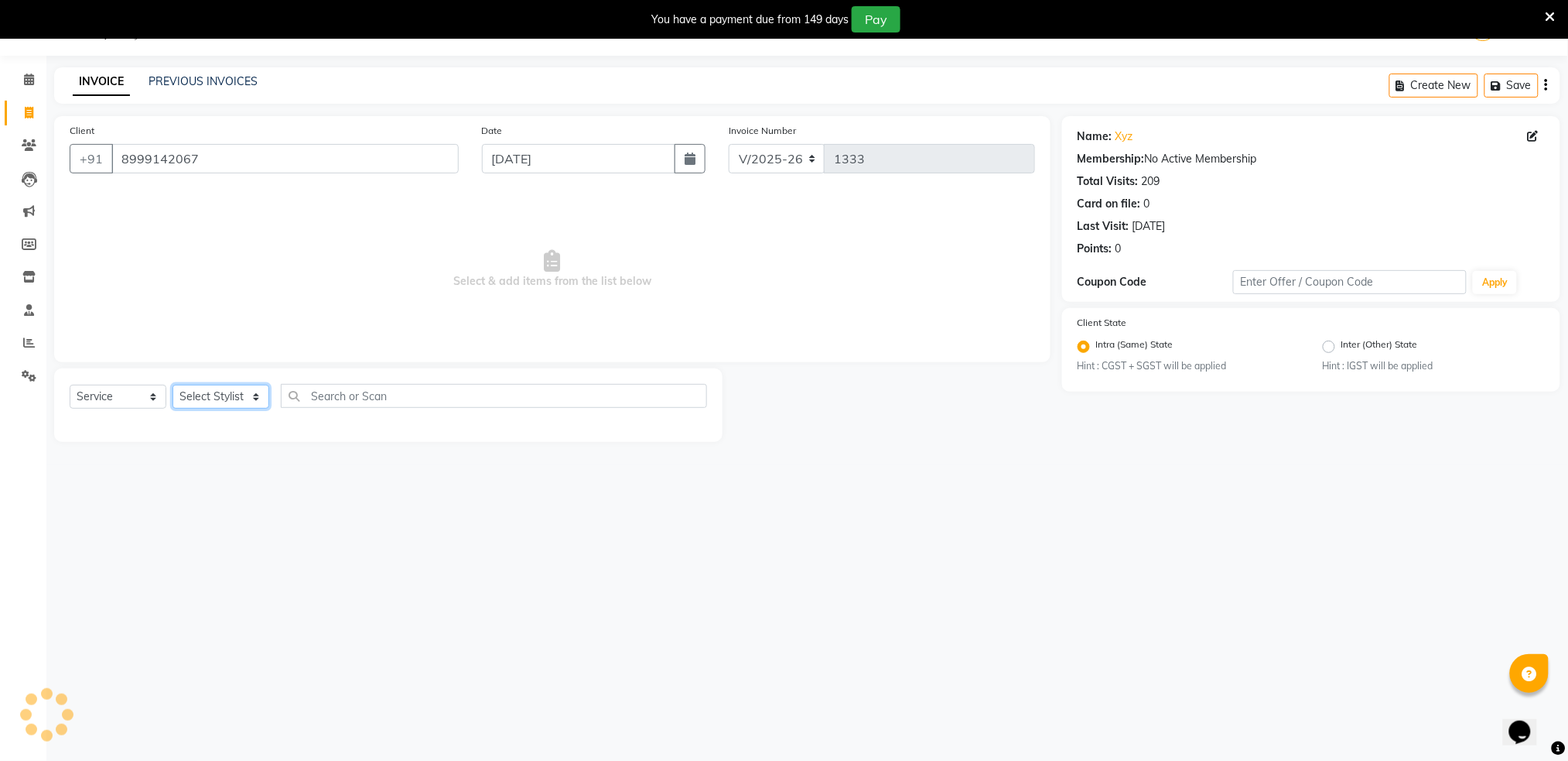
click at [230, 393] on select "Select Stylist Akshay shree [PERSON_NAME]" at bounding box center [221, 396] width 97 height 24
select select "79676"
click at [173, 384] on select "Select Stylist Akshay shree [PERSON_NAME]" at bounding box center [221, 396] width 97 height 24
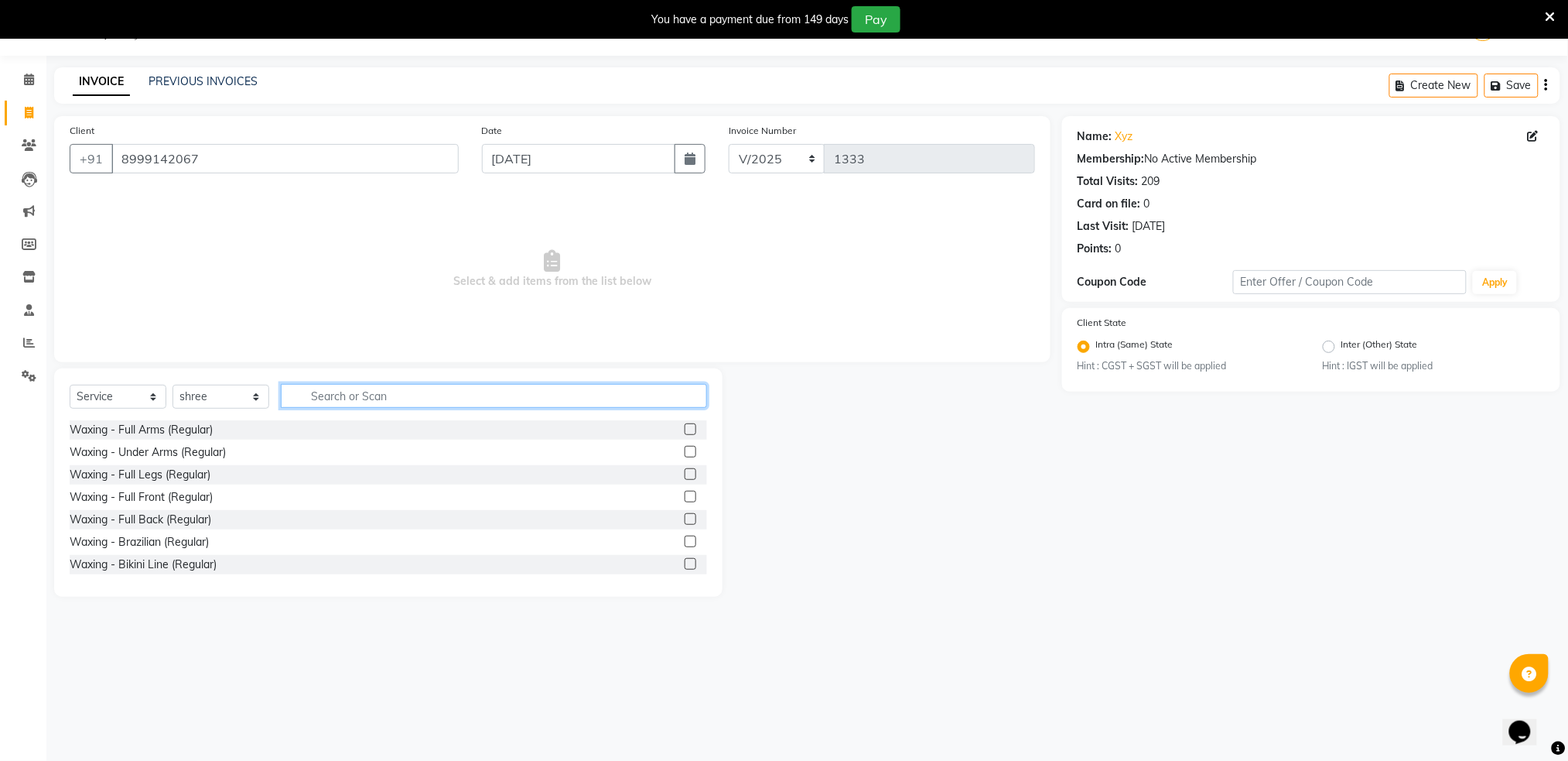
click at [335, 398] on input "text" at bounding box center [494, 396] width 426 height 24
type input "hair cut"
click at [136, 422] on div "Hair - Hair Cut (Men)" at bounding box center [121, 429] width 104 height 16
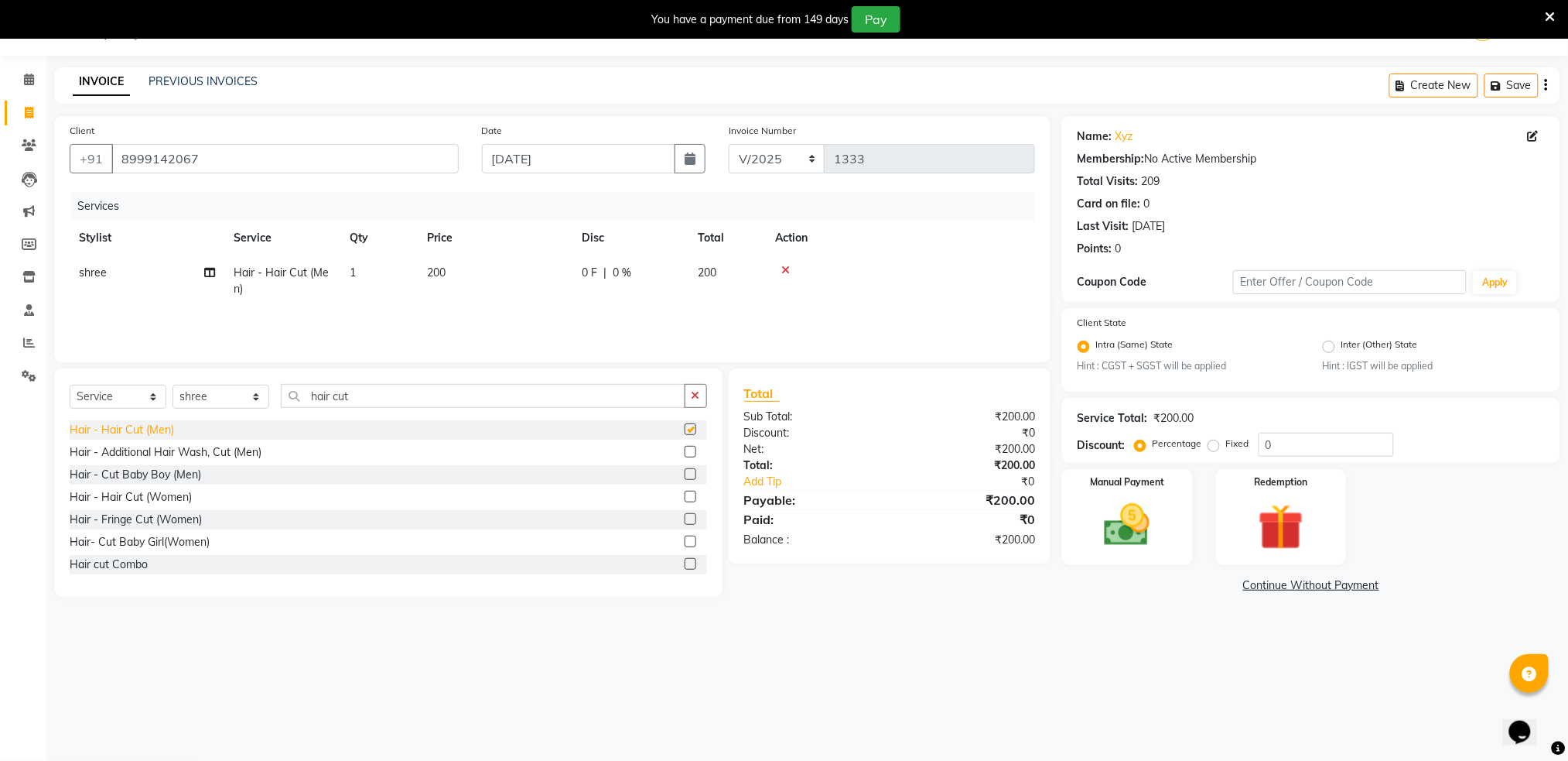
checkbox input "false"
click at [138, 522] on div "Hair - Fringe Cut (Women)" at bounding box center [135, 519] width 132 height 16
click at [138, 485] on div "Hair - Cut Baby Boy (Men)" at bounding box center [388, 474] width 638 height 20
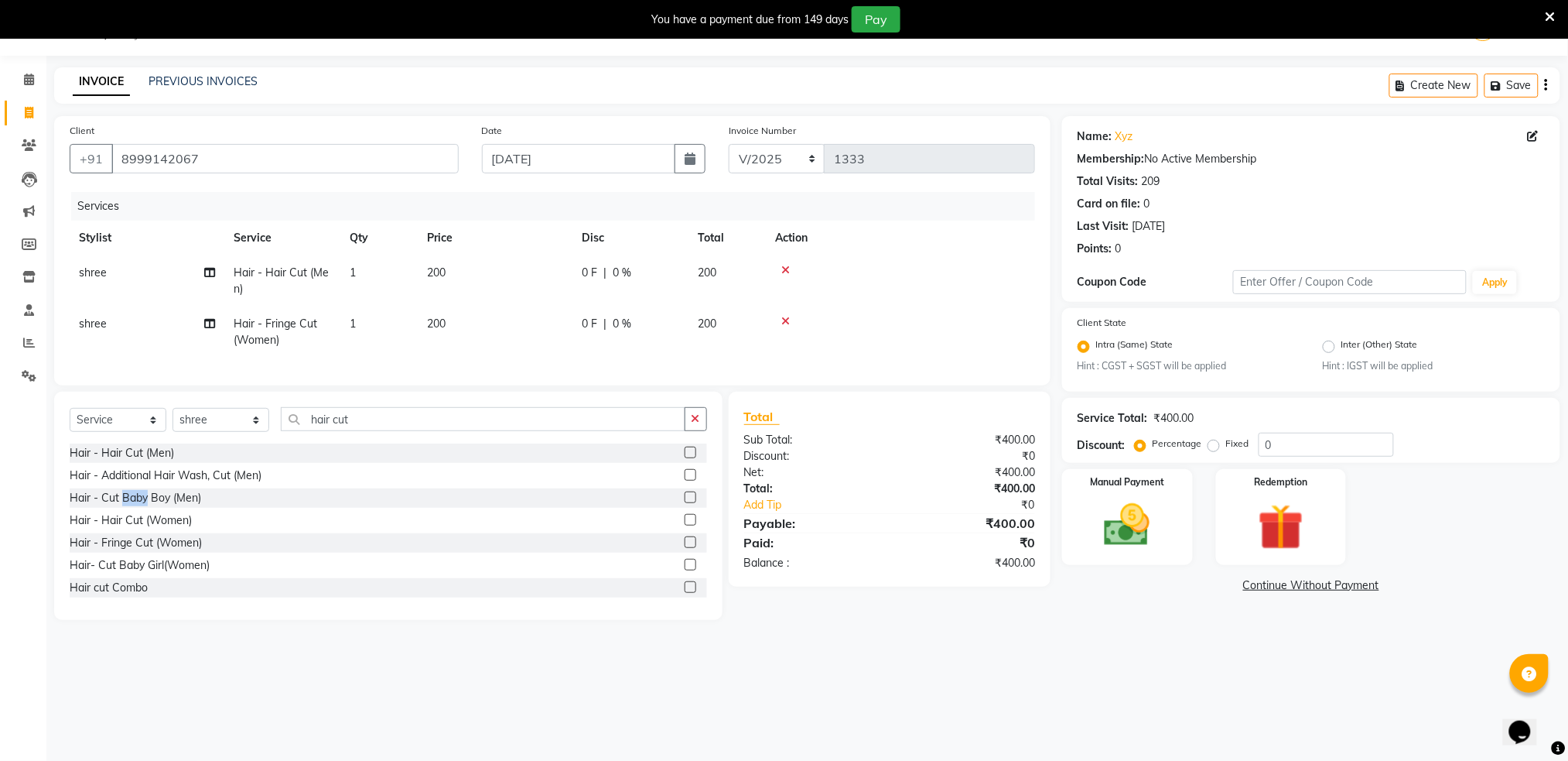
checkbox input "false"
click at [138, 529] on div "Hair - Hair Cut (Women)" at bounding box center [131, 520] width 122 height 16
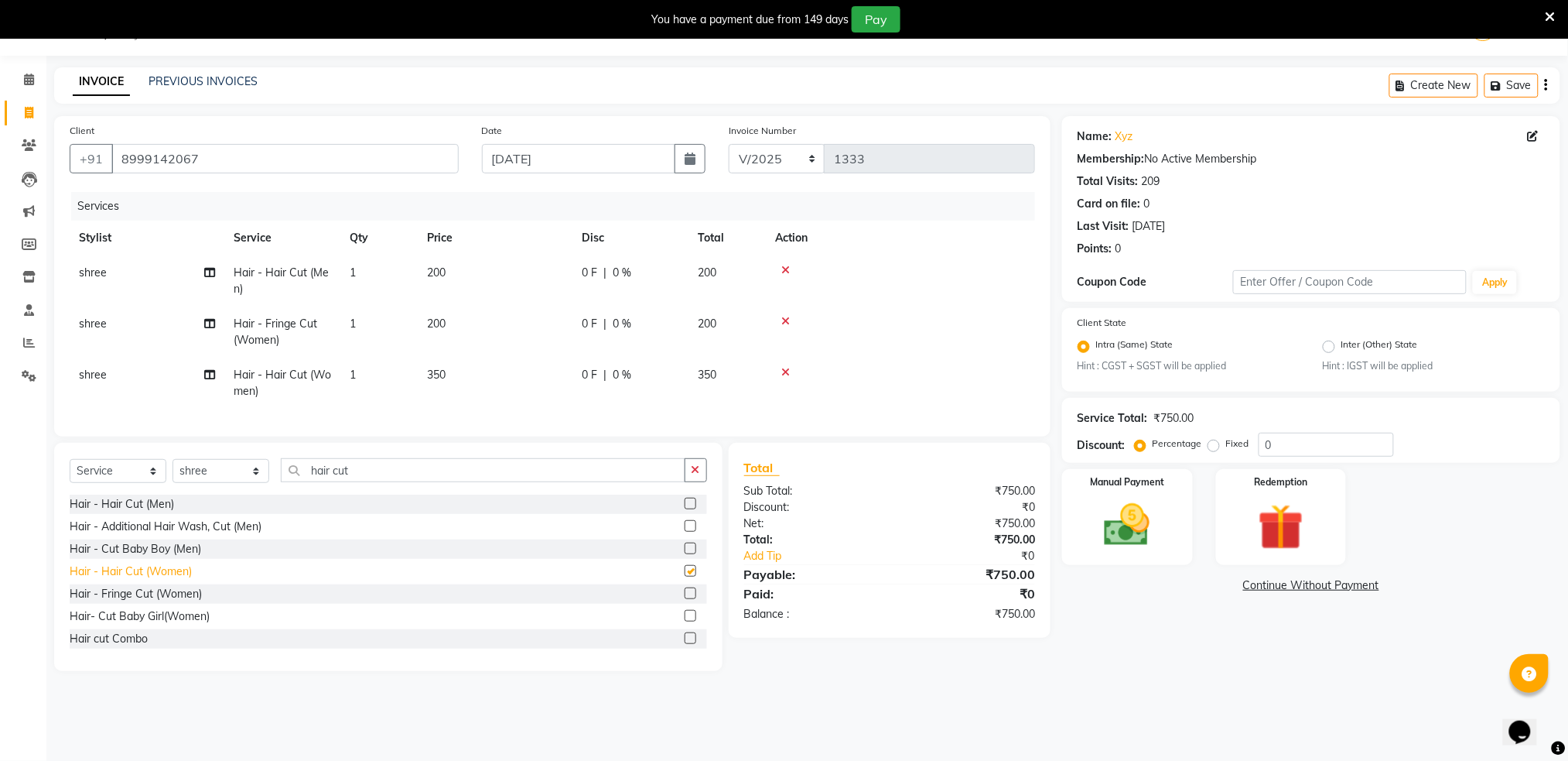
checkbox input "false"
click at [787, 322] on icon at bounding box center [785, 321] width 8 height 11
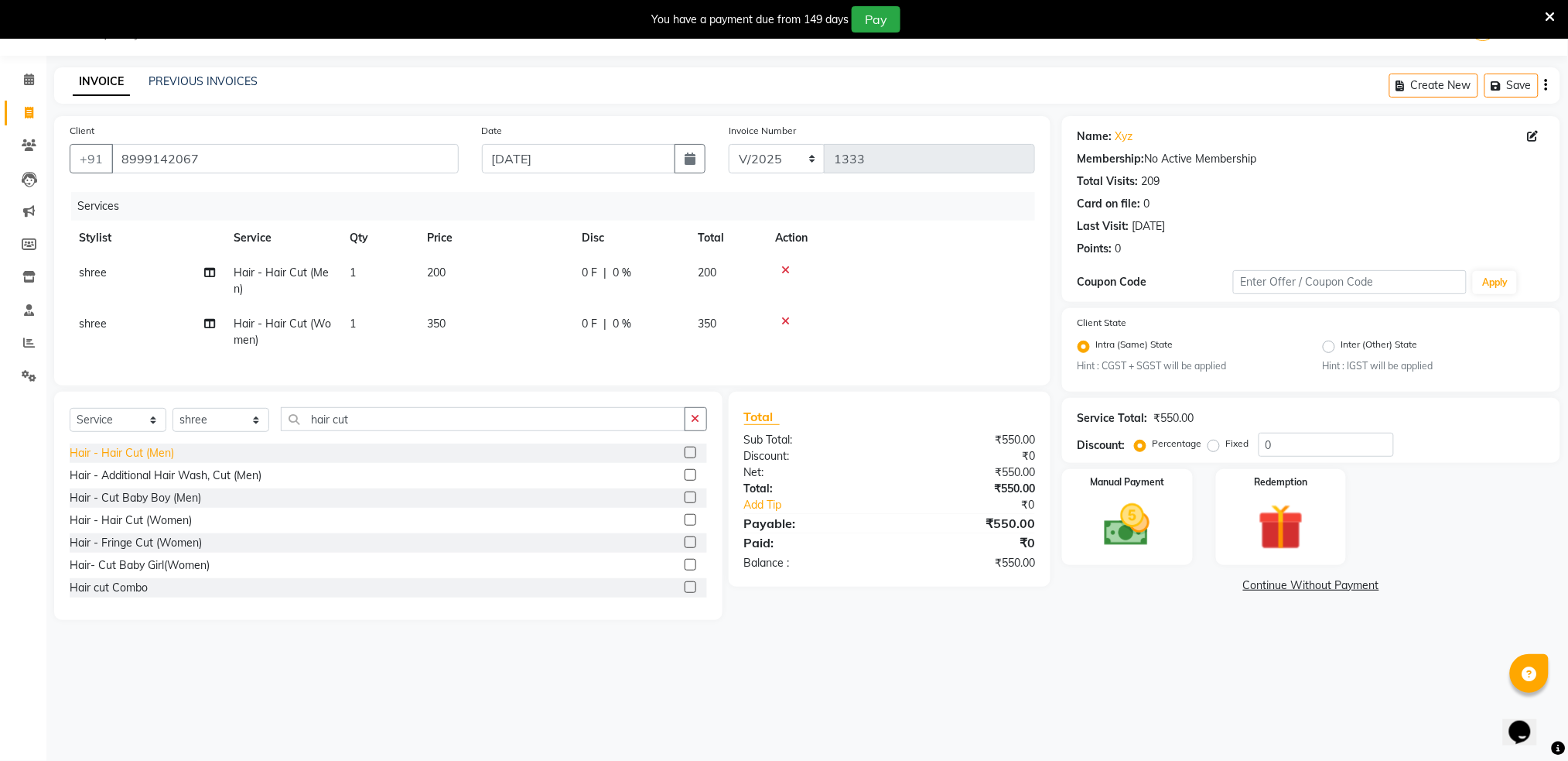
click at [156, 461] on div "Hair - Hair Cut (Men)" at bounding box center [121, 453] width 104 height 16
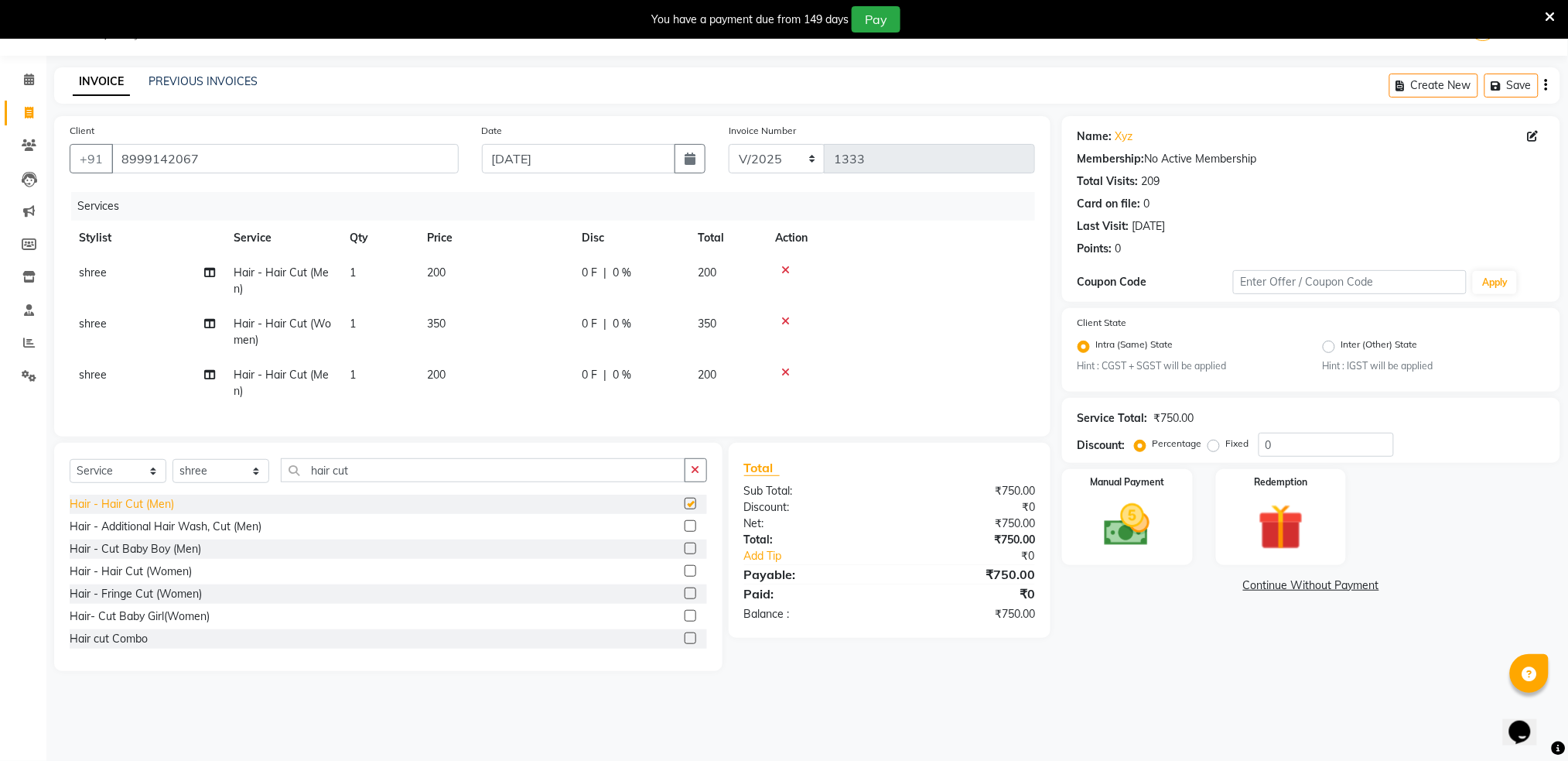
checkbox input "false"
click at [437, 267] on span "200" at bounding box center [437, 272] width 19 height 14
select select "79676"
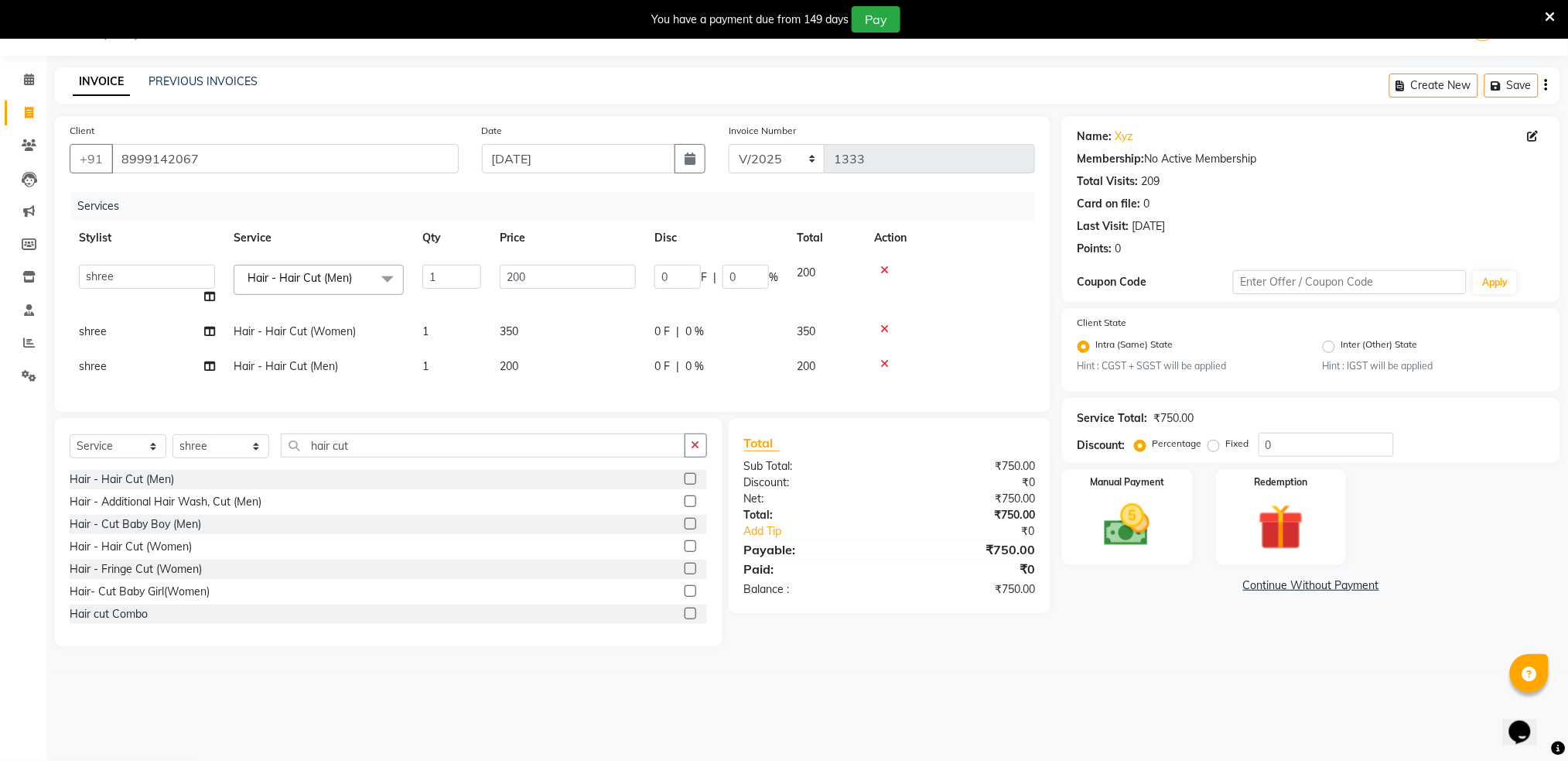
click at [520, 271] on td "200" at bounding box center [567, 285] width 155 height 59
select select "79676"
click at [520, 271] on input "200" at bounding box center [567, 277] width 136 height 24
type input "150"
click at [511, 366] on td "200" at bounding box center [567, 366] width 155 height 35
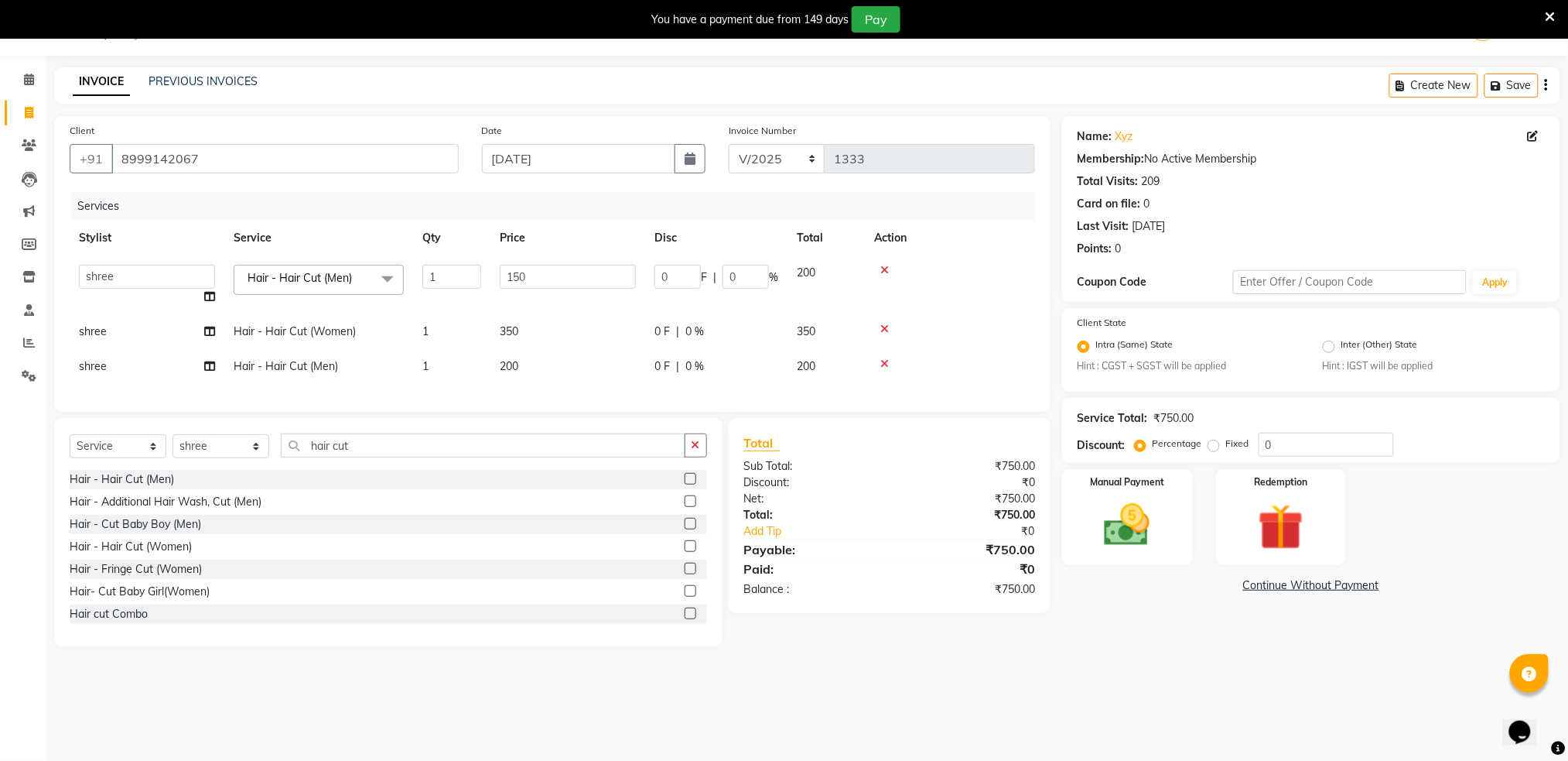
select select "79676"
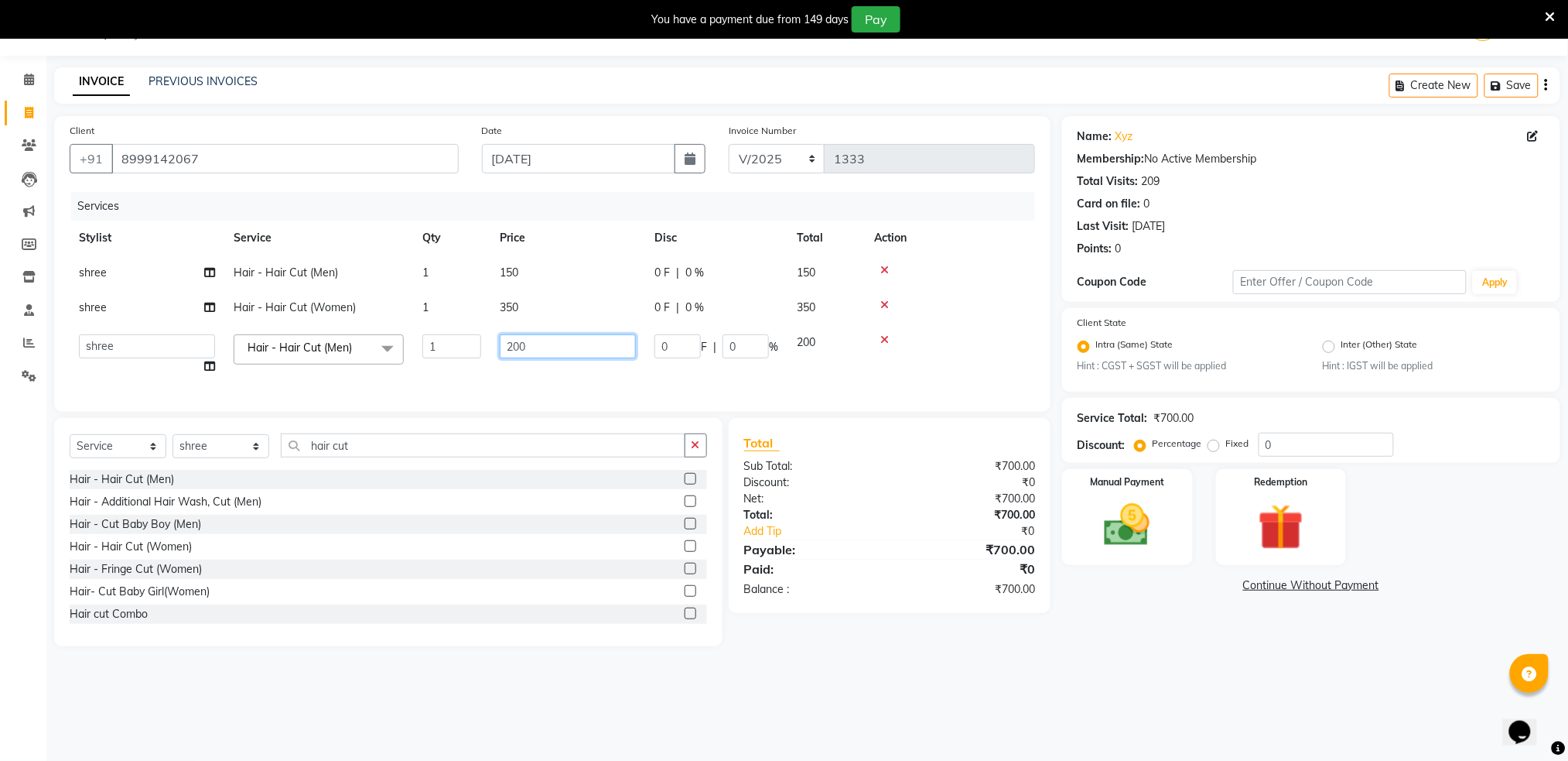
click at [537, 344] on input "200" at bounding box center [567, 347] width 136 height 24
type input "1"
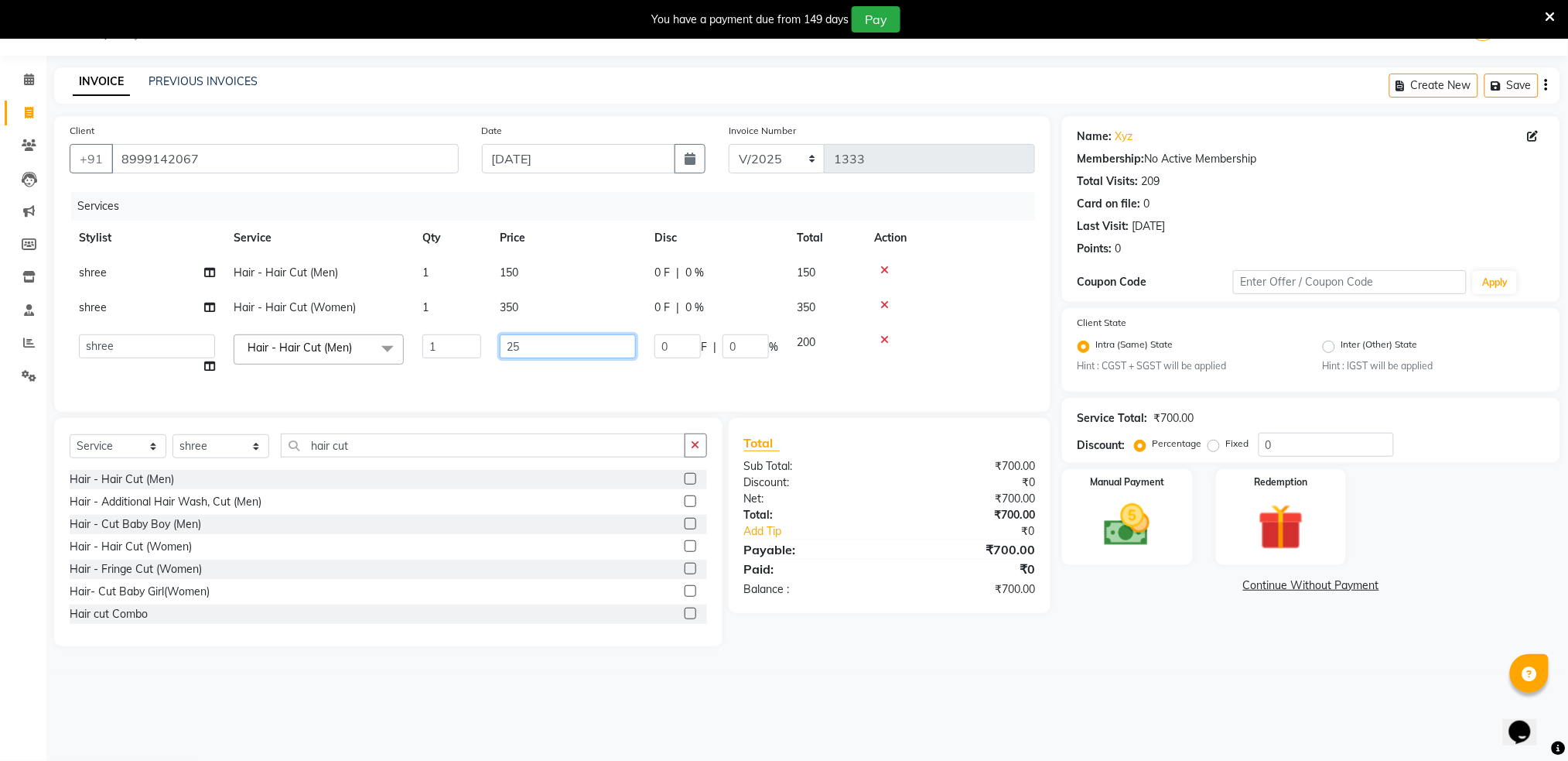
type input "250"
click at [1126, 534] on img at bounding box center [1127, 525] width 77 height 54
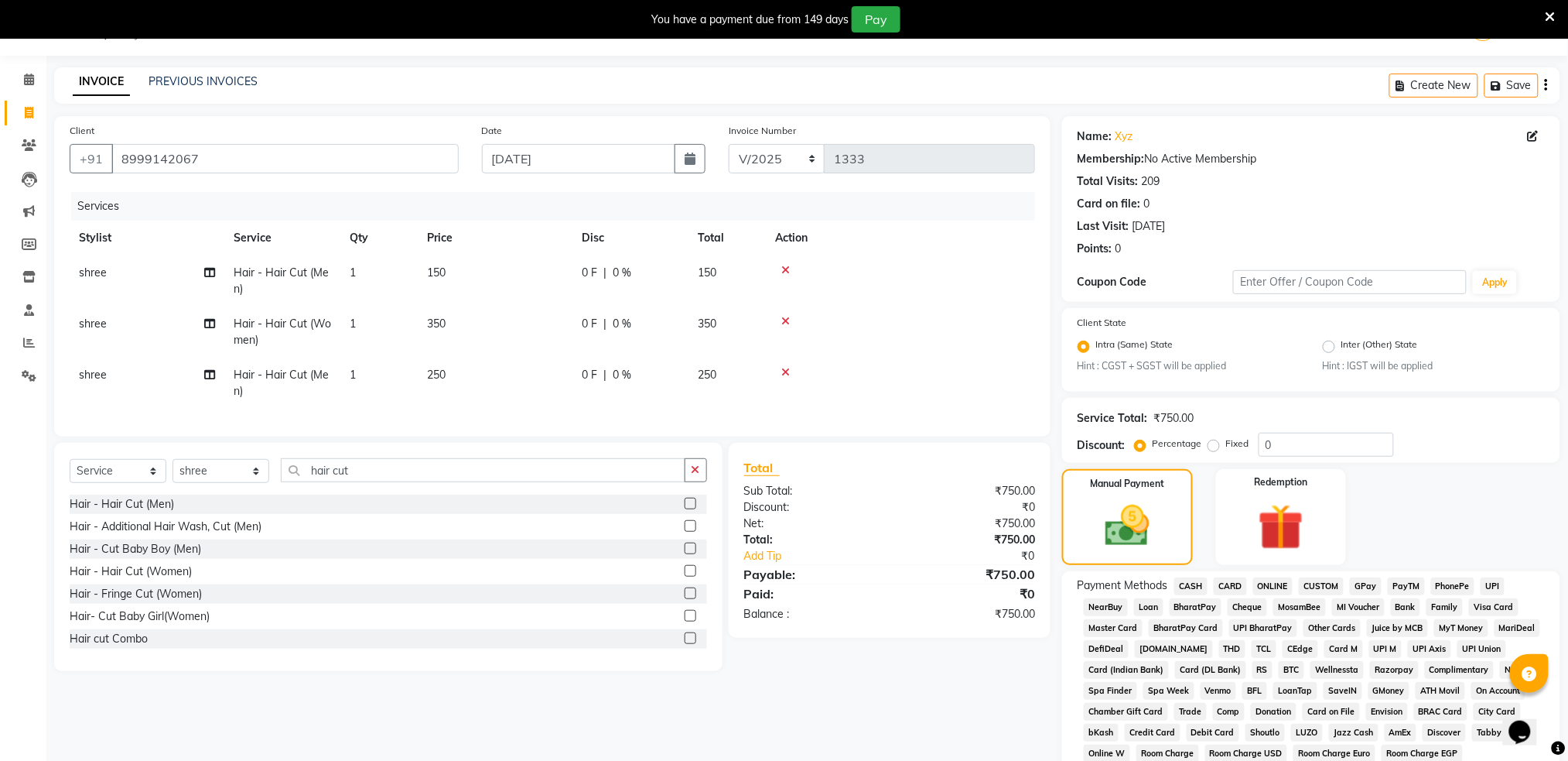
click at [1281, 595] on div "ONLINE" at bounding box center [1269, 588] width 46 height 21
click at [1266, 582] on span "ONLINE" at bounding box center [1272, 586] width 40 height 18
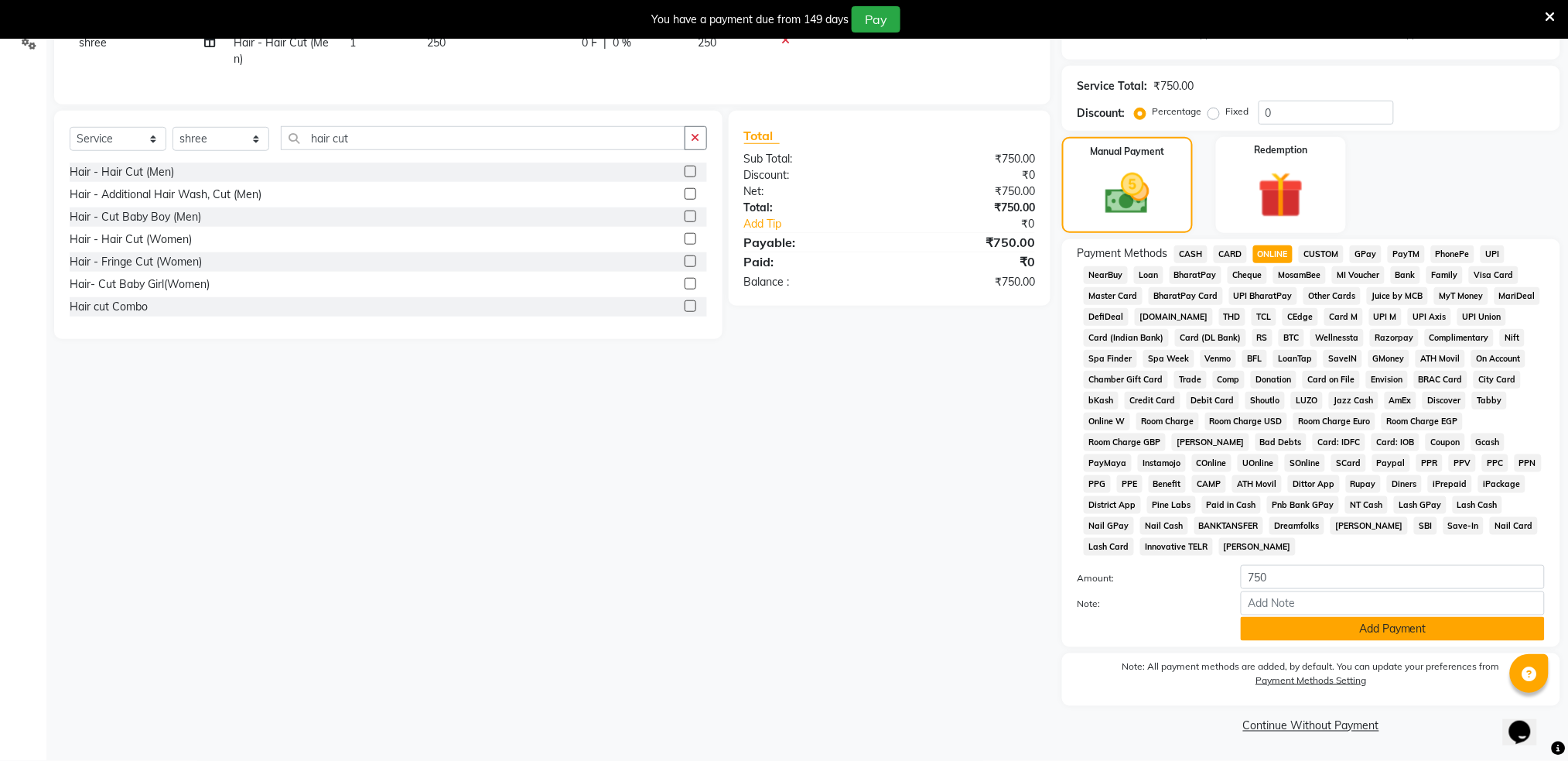
click at [1378, 620] on button "Add Payment" at bounding box center [1392, 629] width 304 height 24
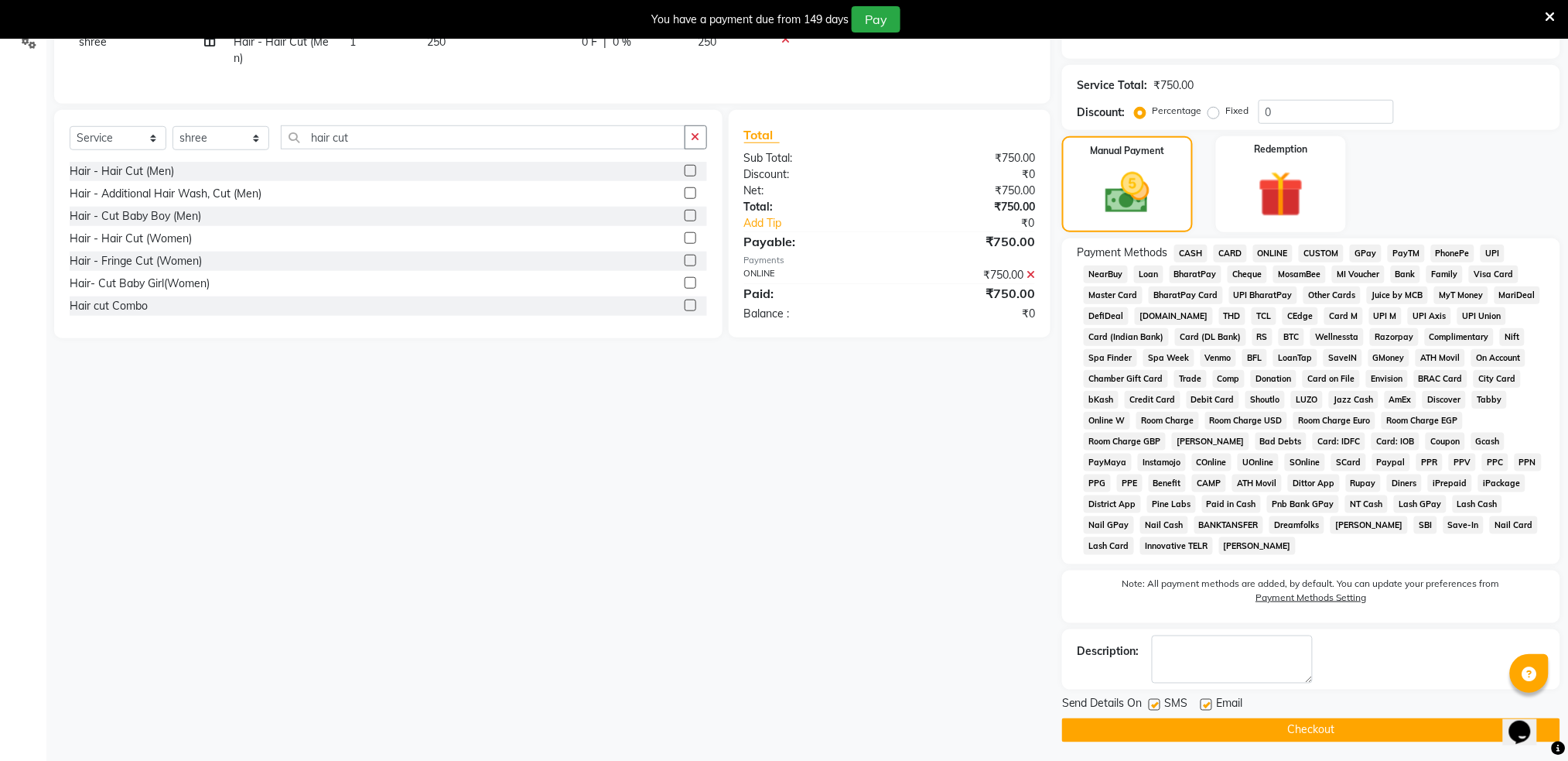
scroll to position [0, 0]
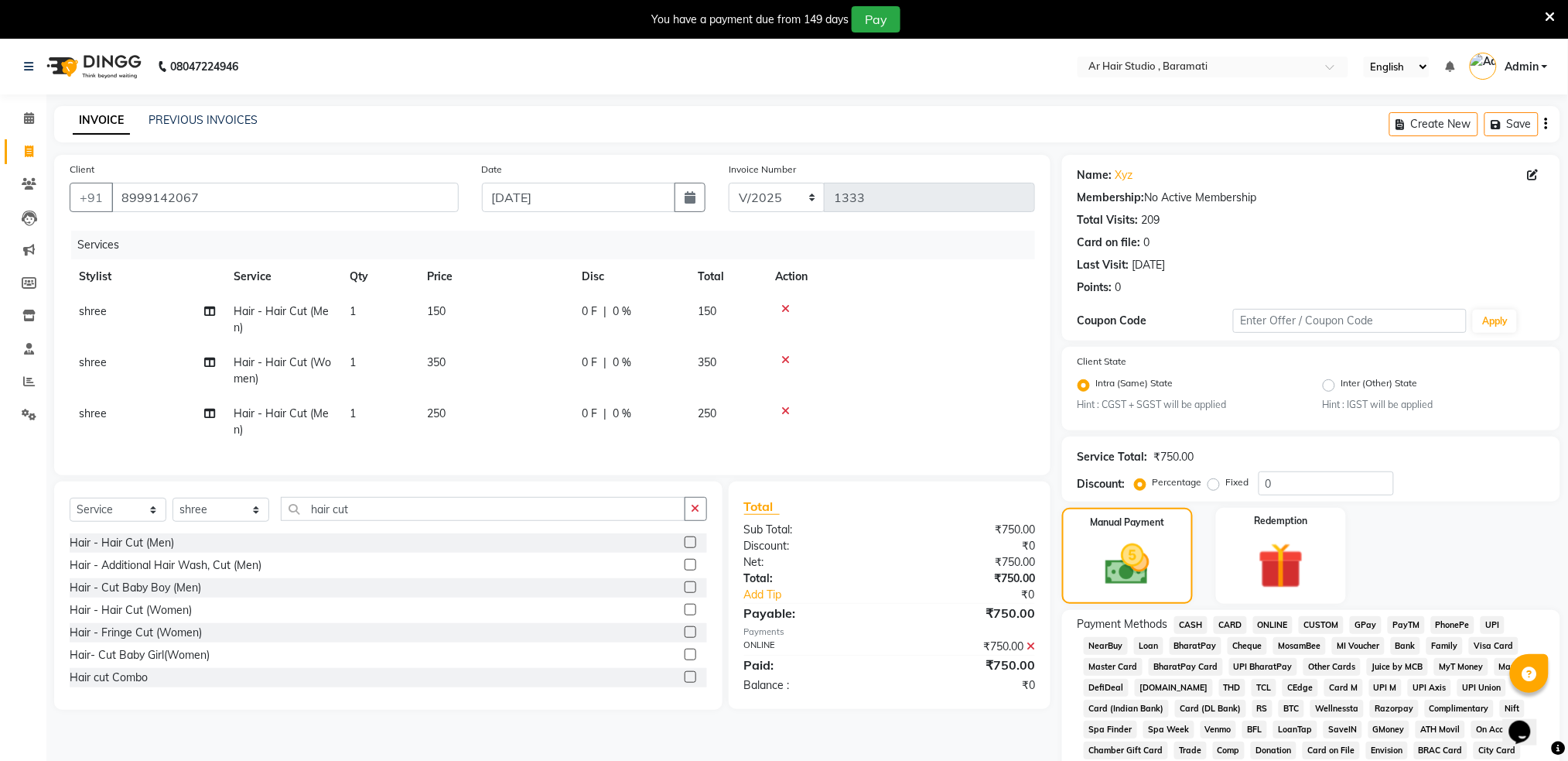
click at [1029, 652] on icon at bounding box center [1030, 646] width 8 height 11
click at [153, 618] on div "Hair - Hair Cut (Women)" at bounding box center [131, 610] width 122 height 16
checkbox input "false"
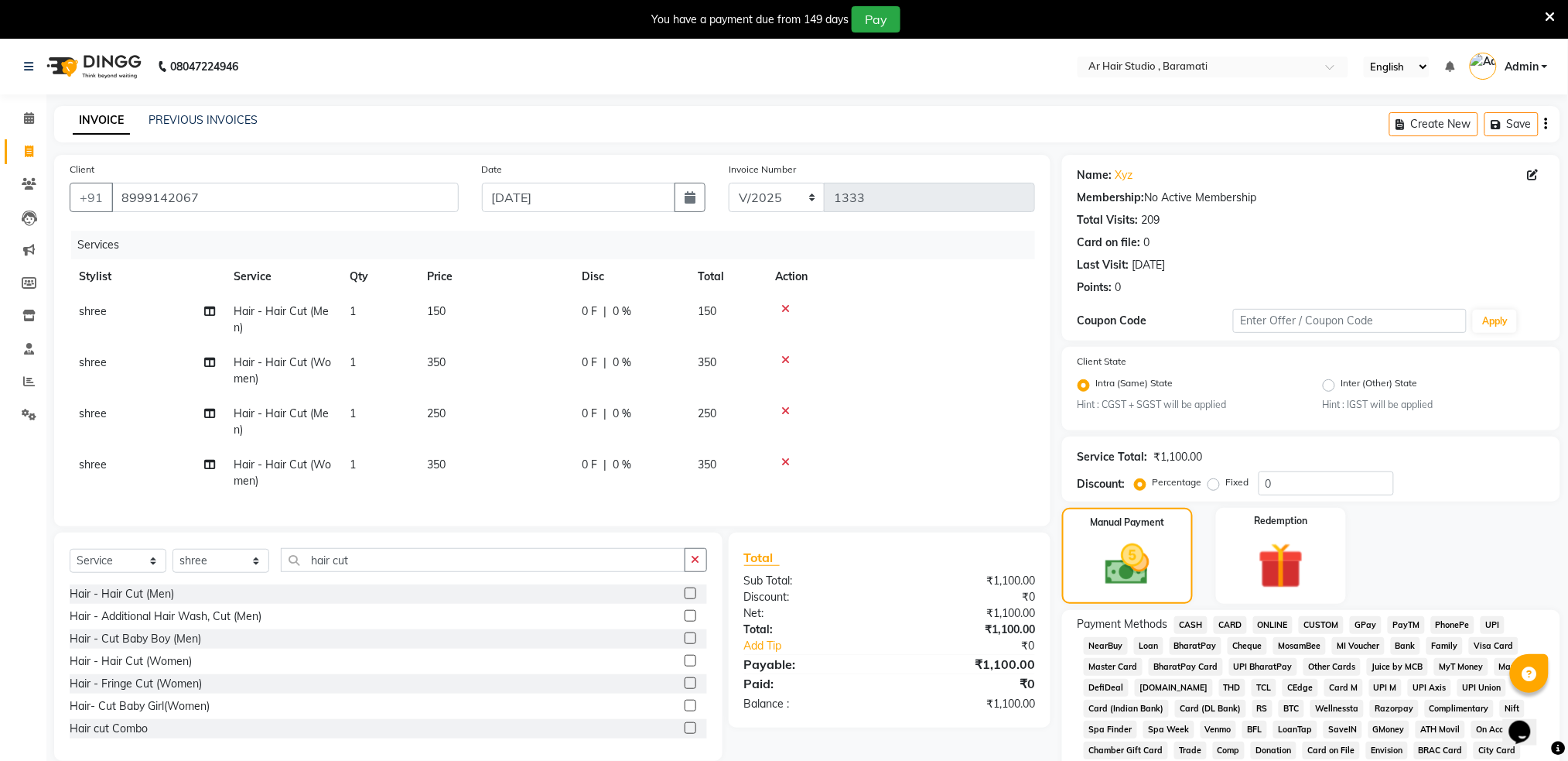
click at [1264, 623] on span "ONLINE" at bounding box center [1272, 625] width 40 height 18
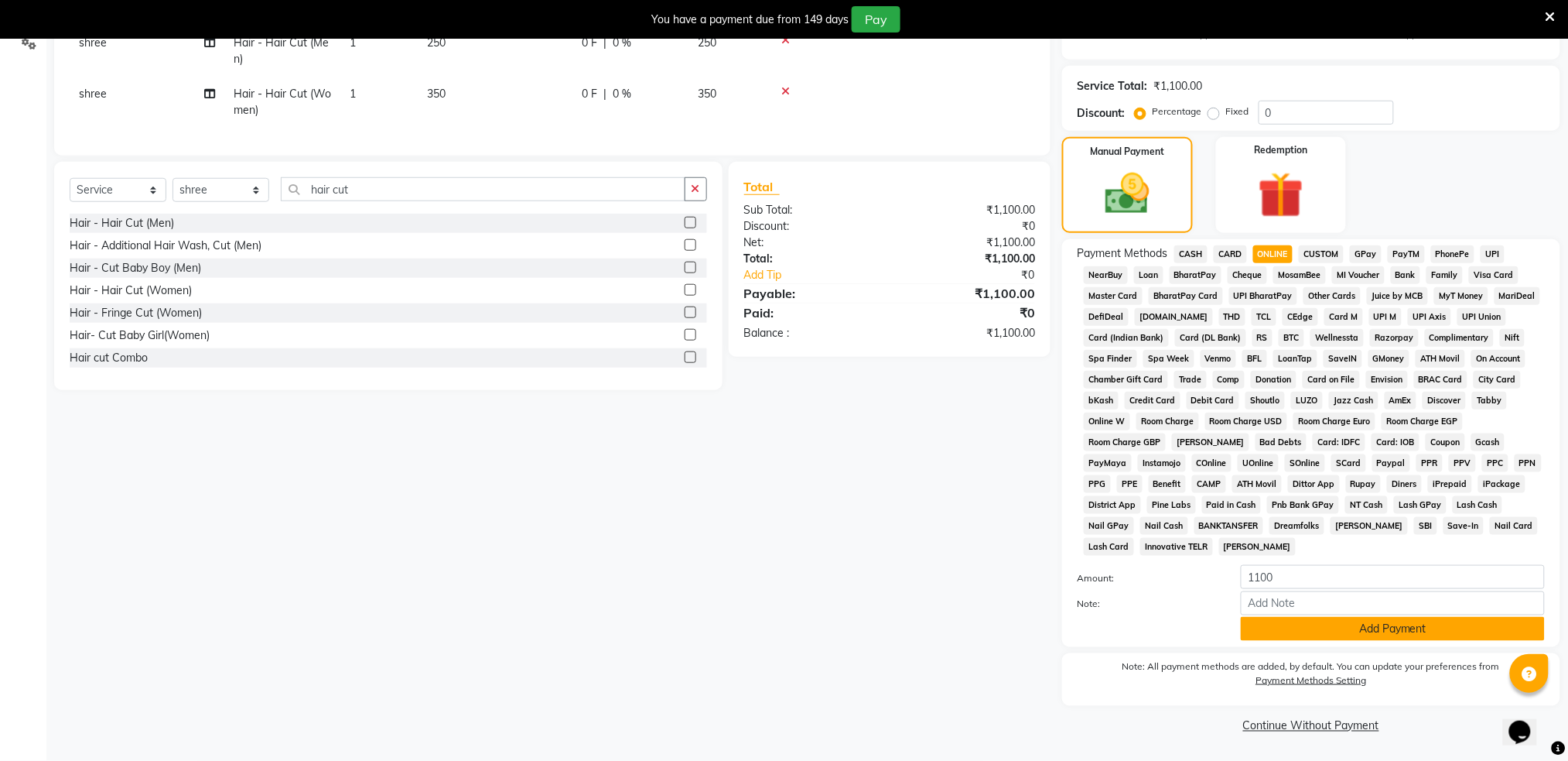
click at [1393, 635] on button "Add Payment" at bounding box center [1392, 629] width 304 height 24
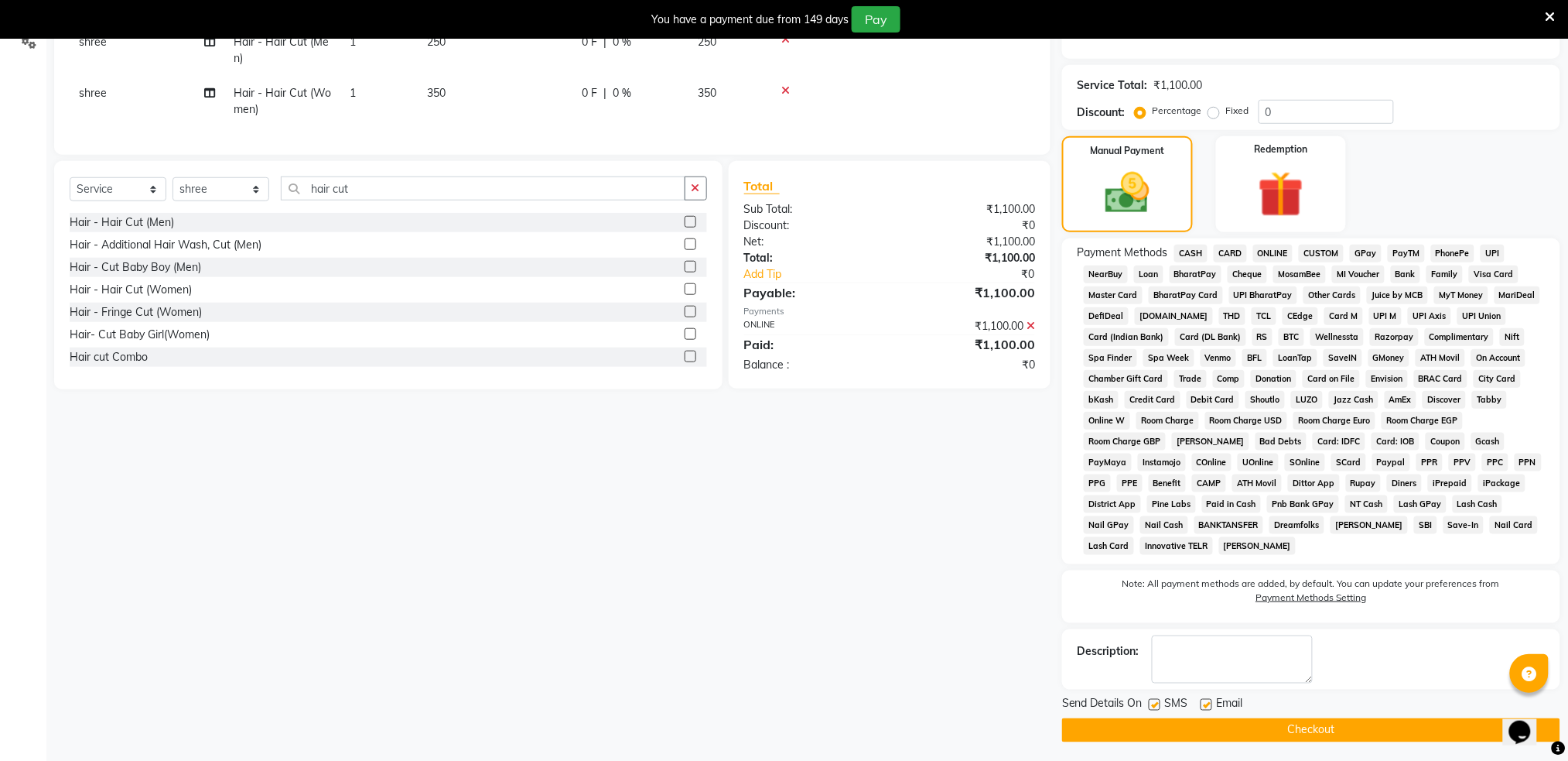
click at [1154, 707] on label at bounding box center [1154, 705] width 11 height 11
click at [1154, 707] on input "checkbox" at bounding box center [1153, 705] width 10 height 10
checkbox input "false"
click at [1139, 731] on button "Checkout" at bounding box center [1311, 730] width 498 height 24
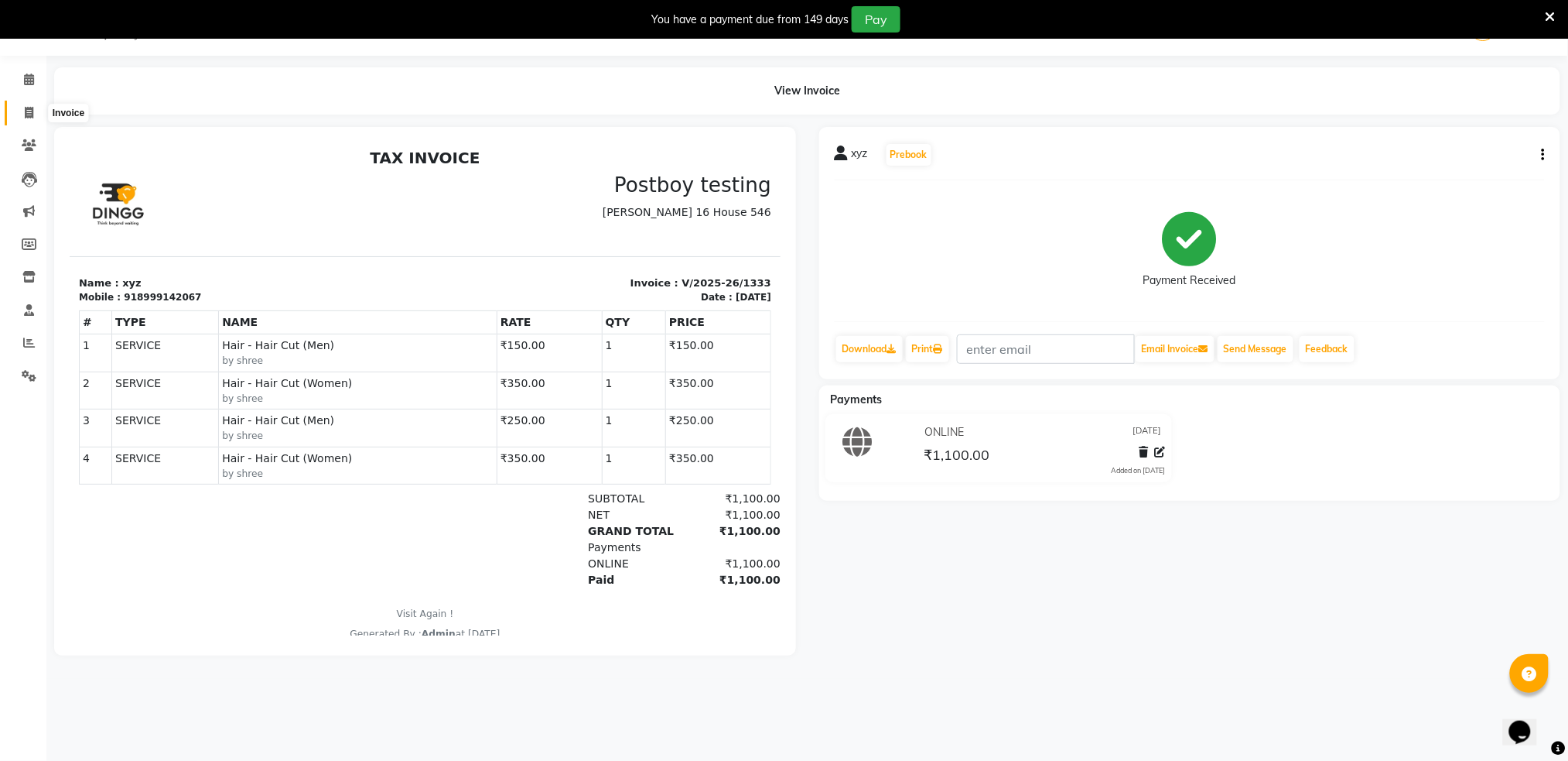
click at [25, 112] on icon at bounding box center [28, 113] width 8 height 11
select select "service"
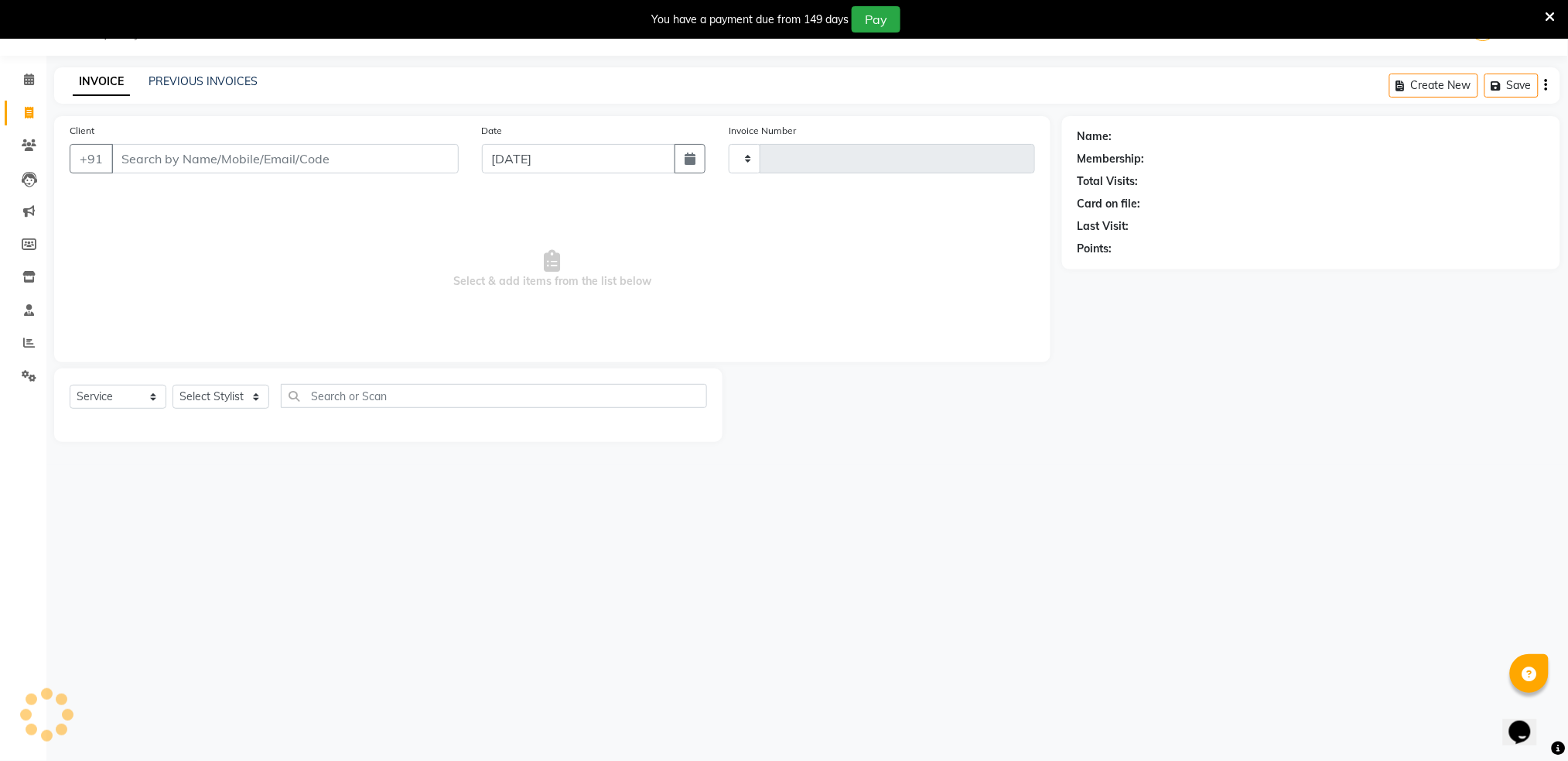
type input "1334"
select select "672"
click at [158, 161] on input "Client" at bounding box center [285, 158] width 347 height 29
click at [511, 156] on input "[DATE]" at bounding box center [578, 158] width 194 height 29
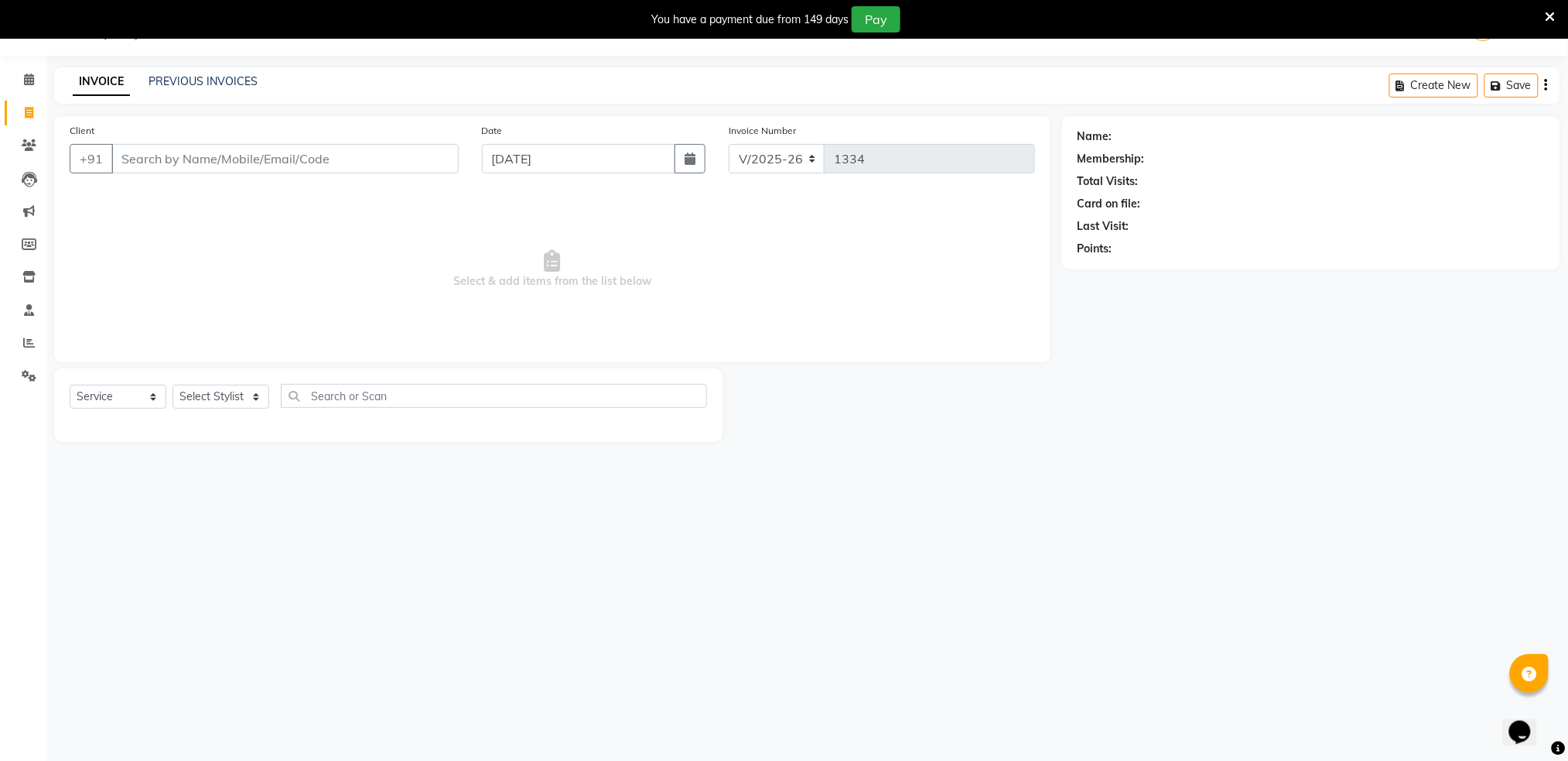
select select "9"
select select "2025"
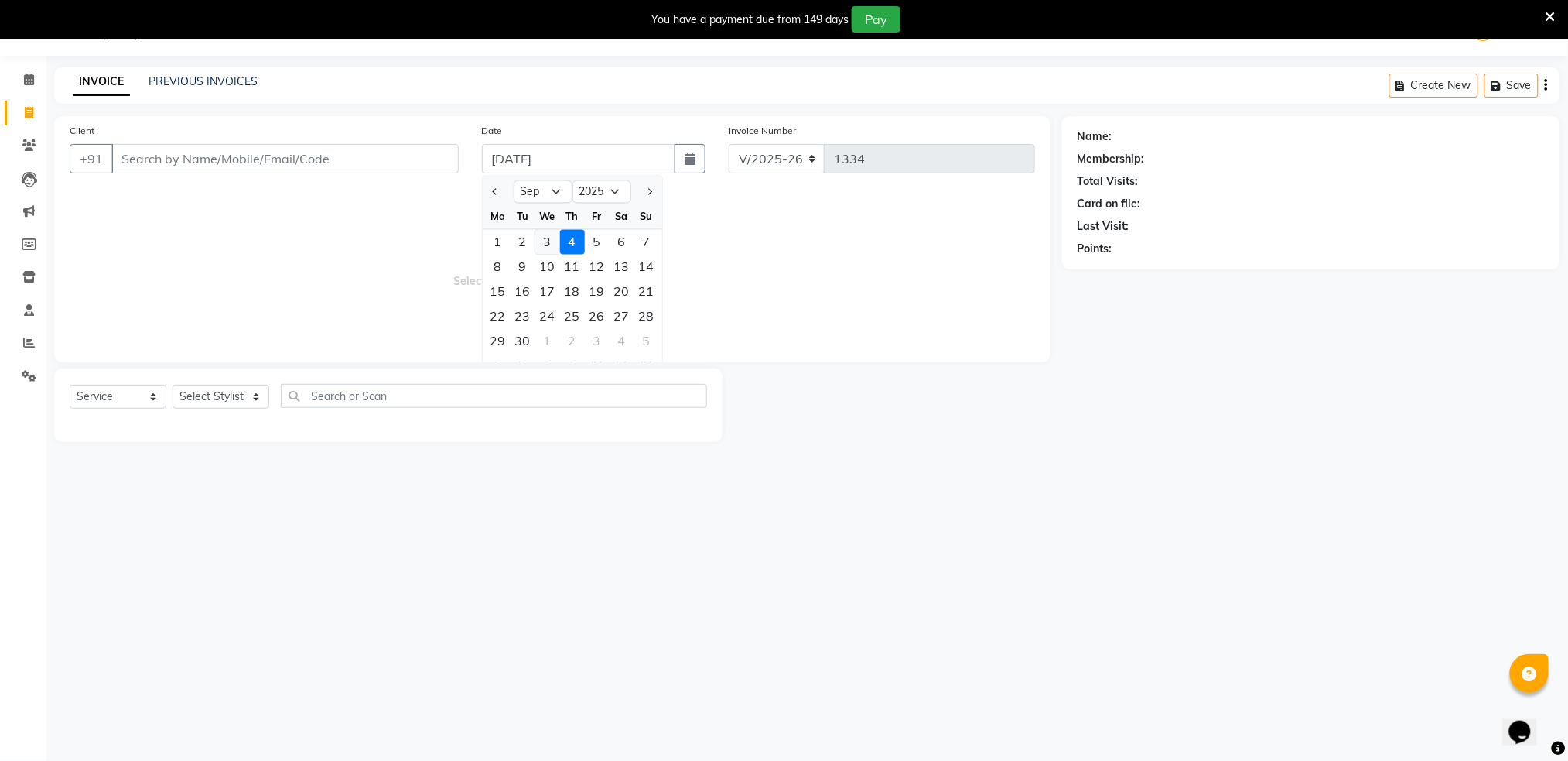
click at [548, 246] on div "3" at bounding box center [547, 242] width 24 height 24
type input "[DATE]"
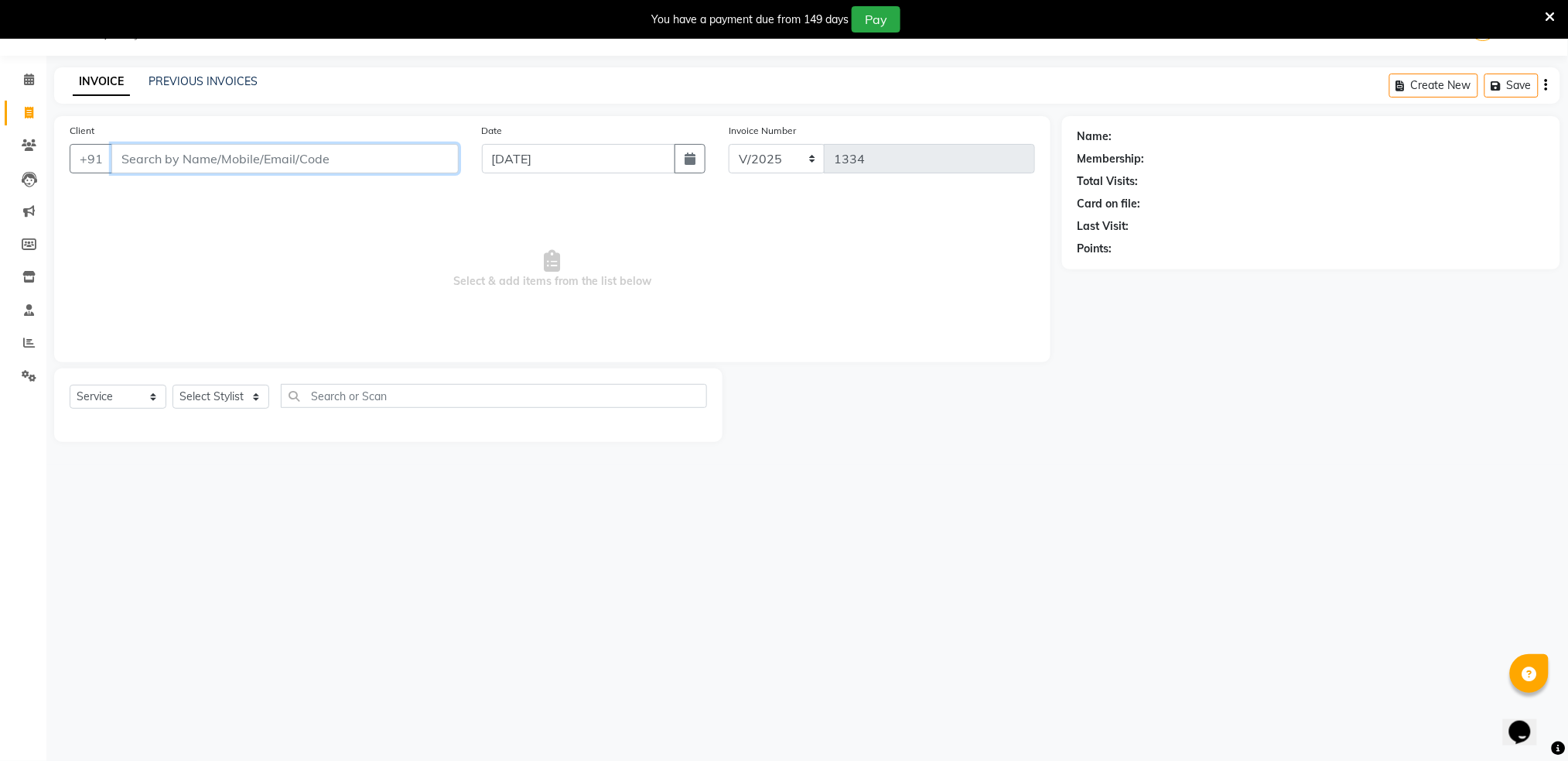
click at [266, 155] on input "Client" at bounding box center [285, 158] width 347 height 29
click at [26, 336] on icon at bounding box center [29, 342] width 11 height 11
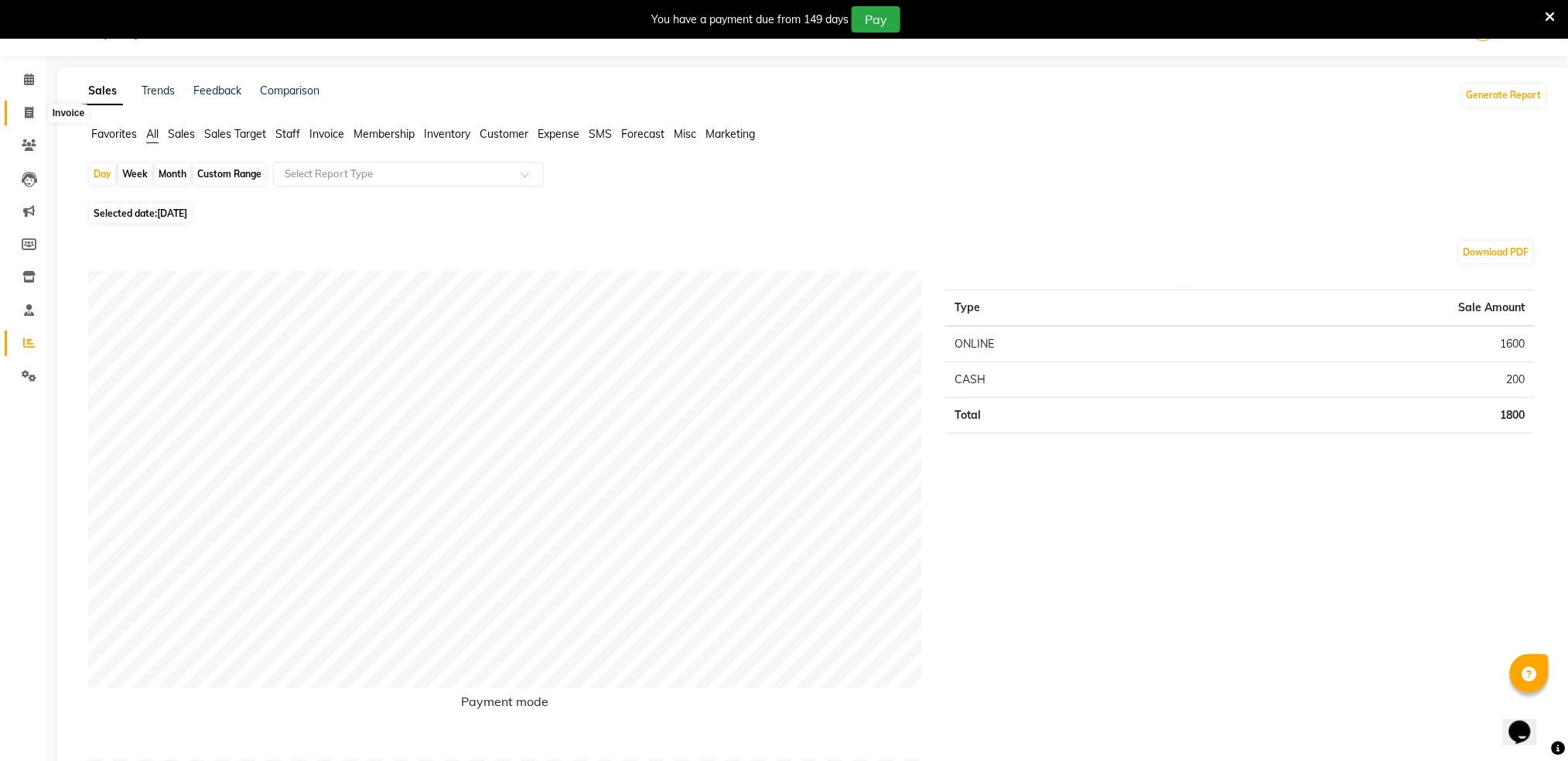
click at [28, 109] on icon at bounding box center [28, 113] width 8 height 11
select select "service"
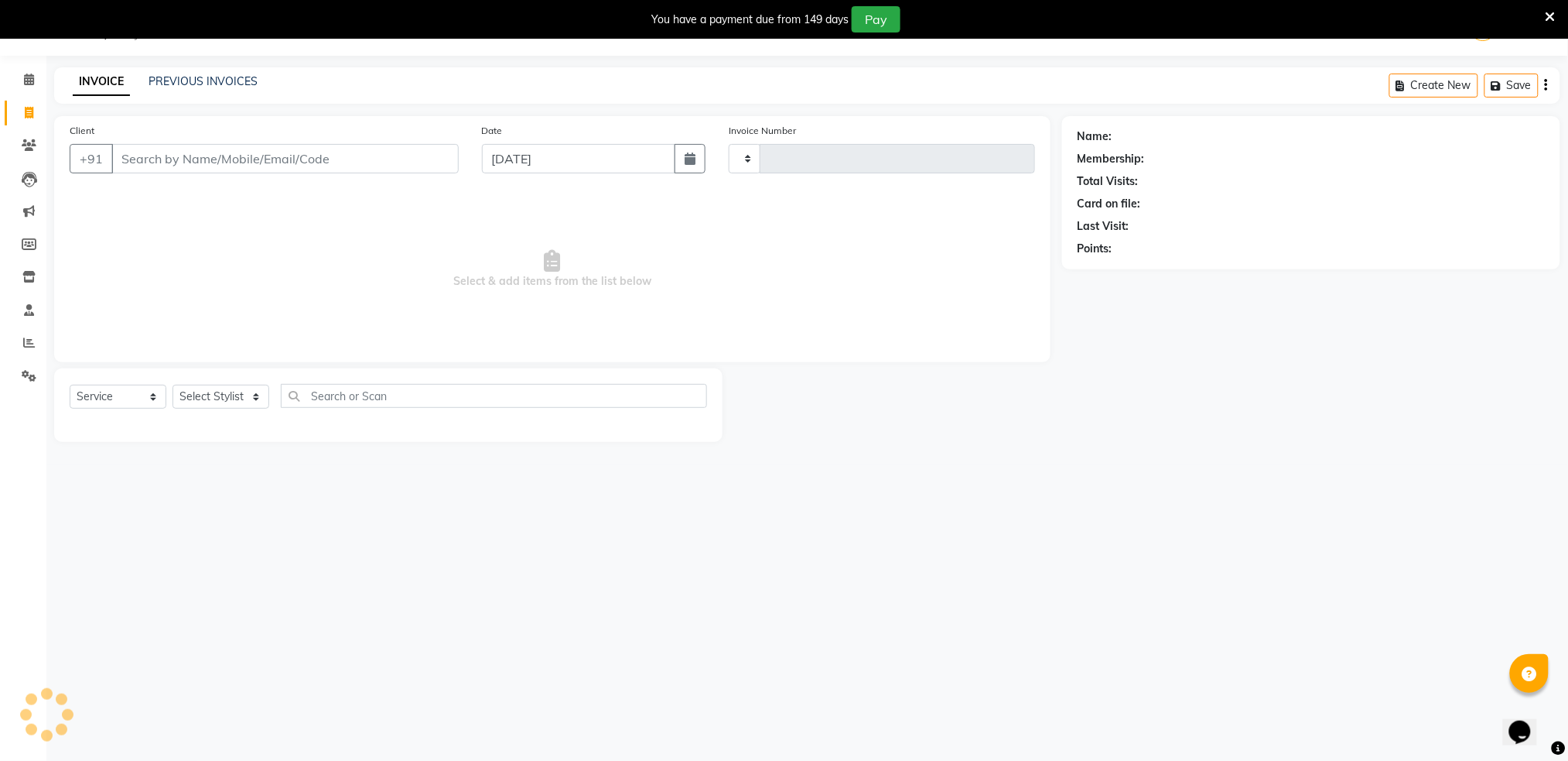
type input "1334"
select select "672"
click at [29, 341] on icon at bounding box center [29, 342] width 11 height 11
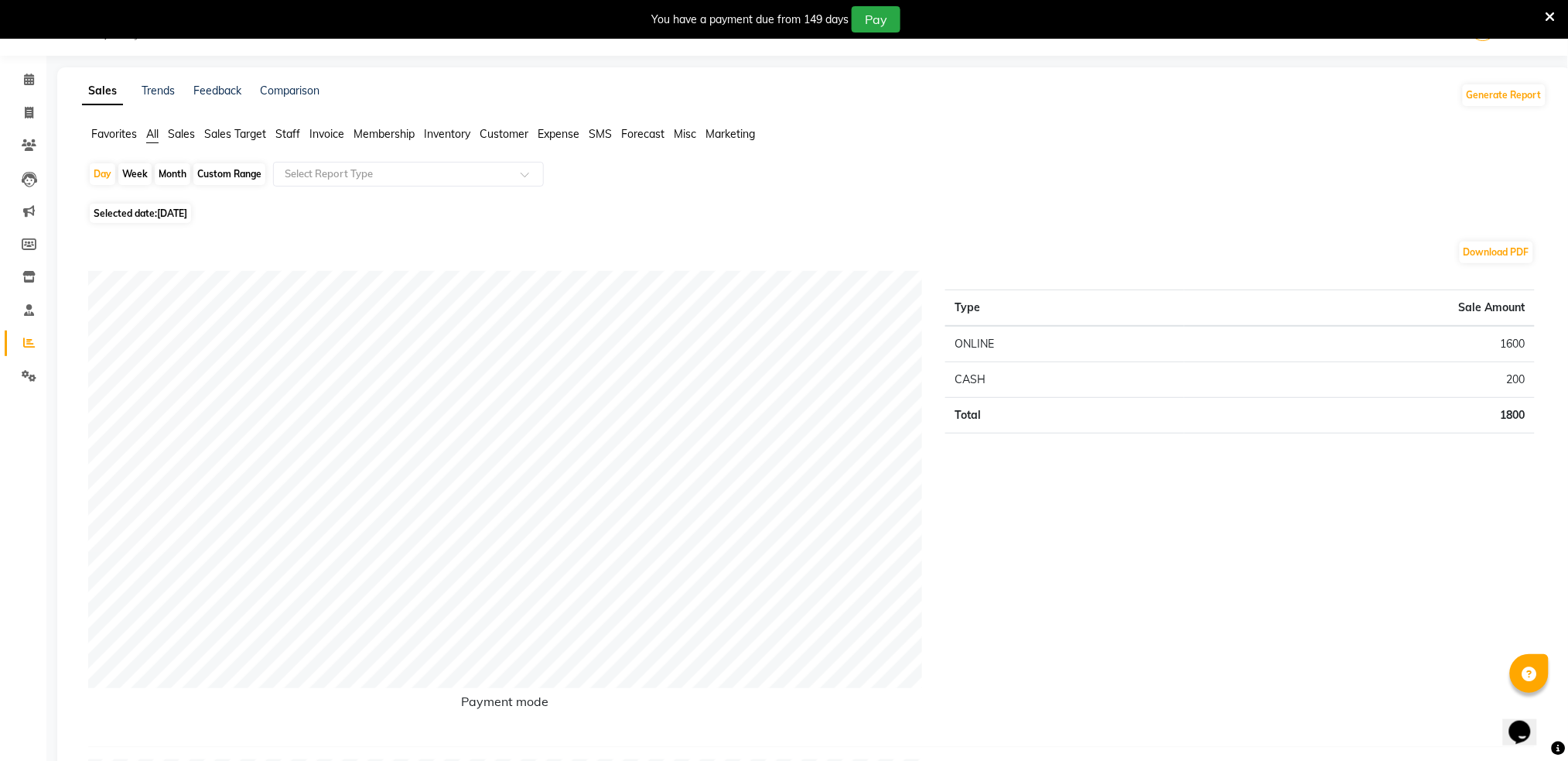
click at [143, 215] on span "Selected date: [DATE]" at bounding box center [141, 213] width 101 height 20
select select "9"
select select "2025"
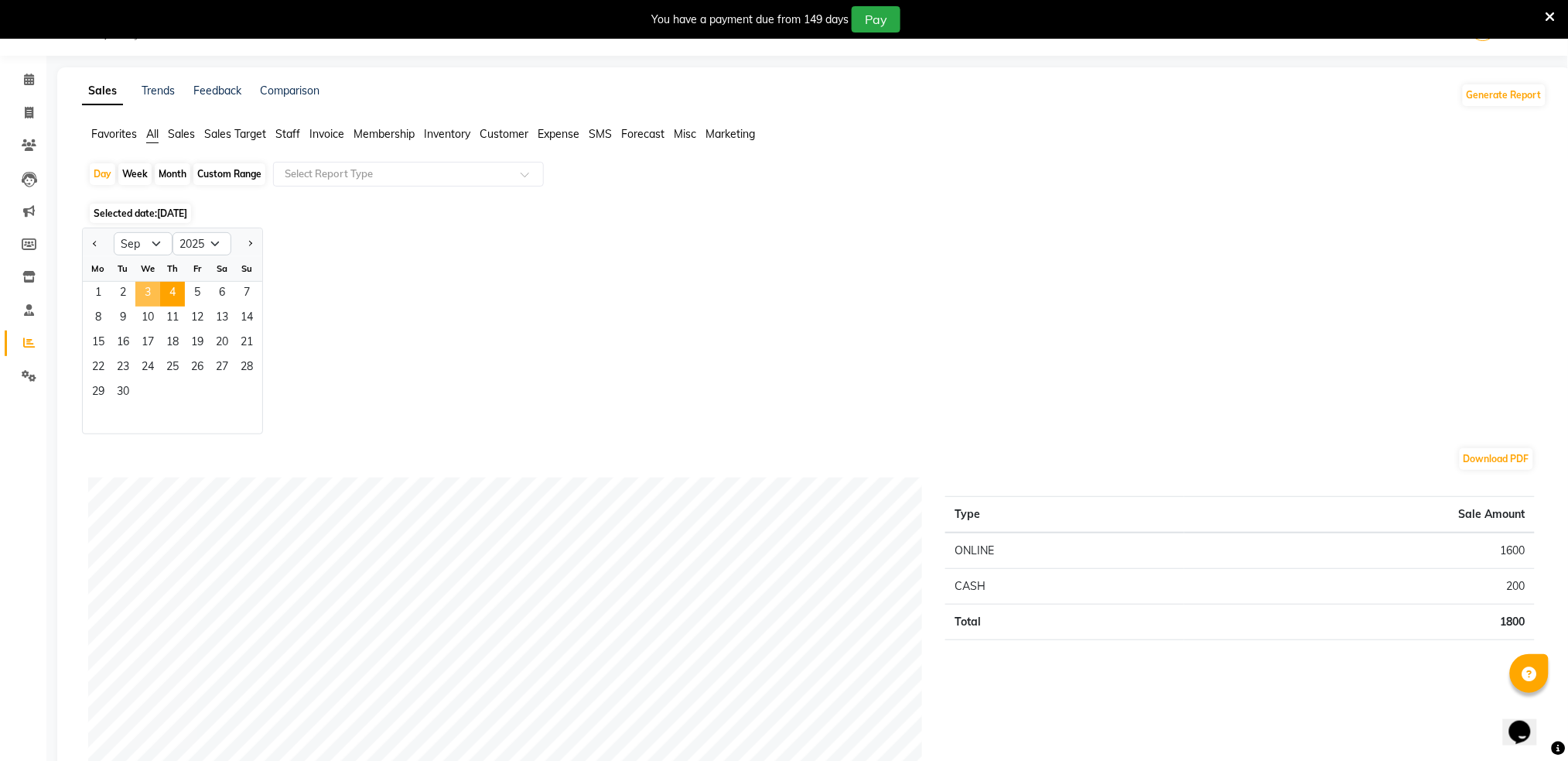
click at [151, 295] on span "3" at bounding box center [147, 294] width 24 height 24
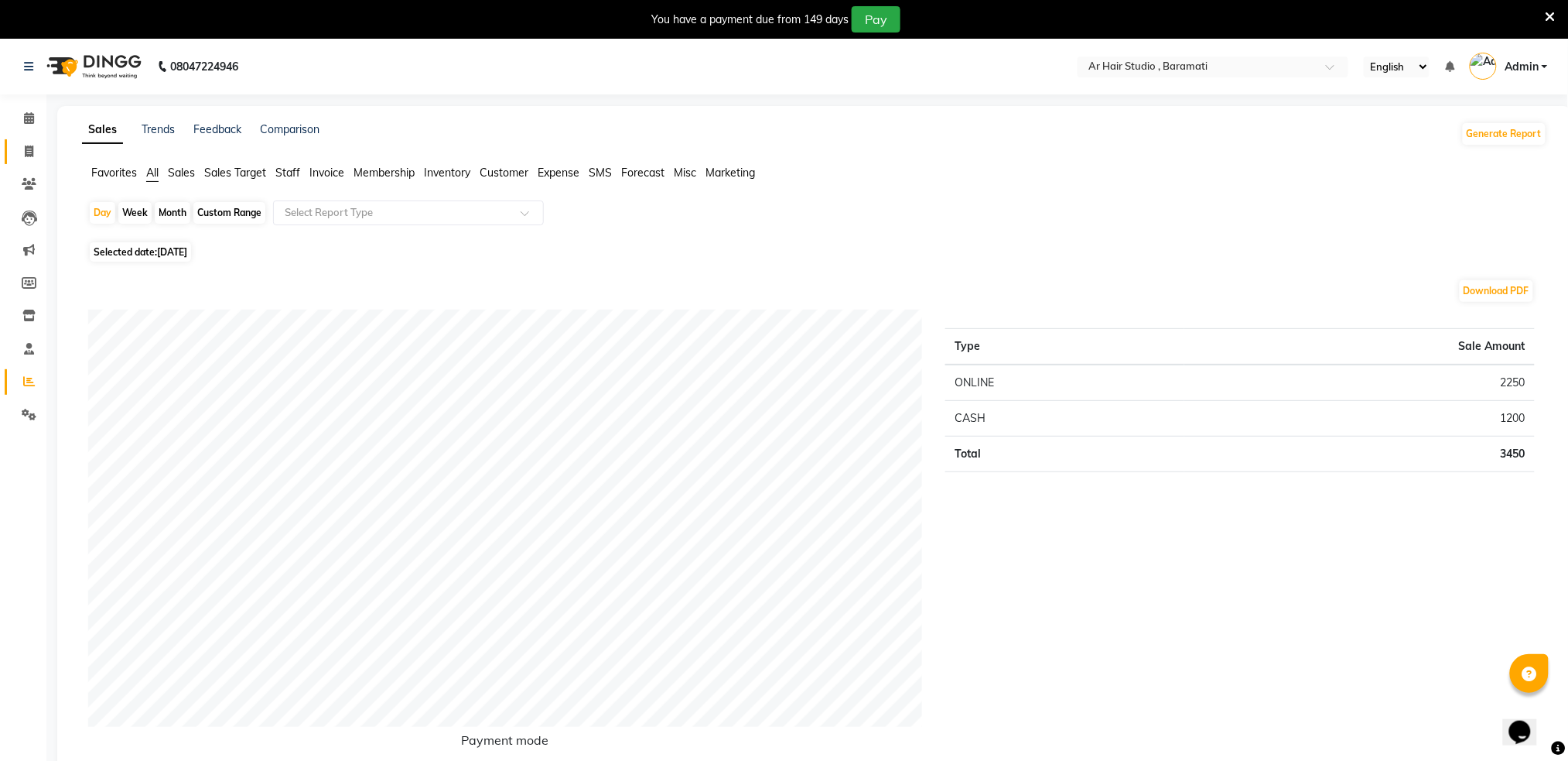
click at [21, 140] on link "Invoice" at bounding box center [23, 151] width 38 height 25
select select "672"
select select "service"
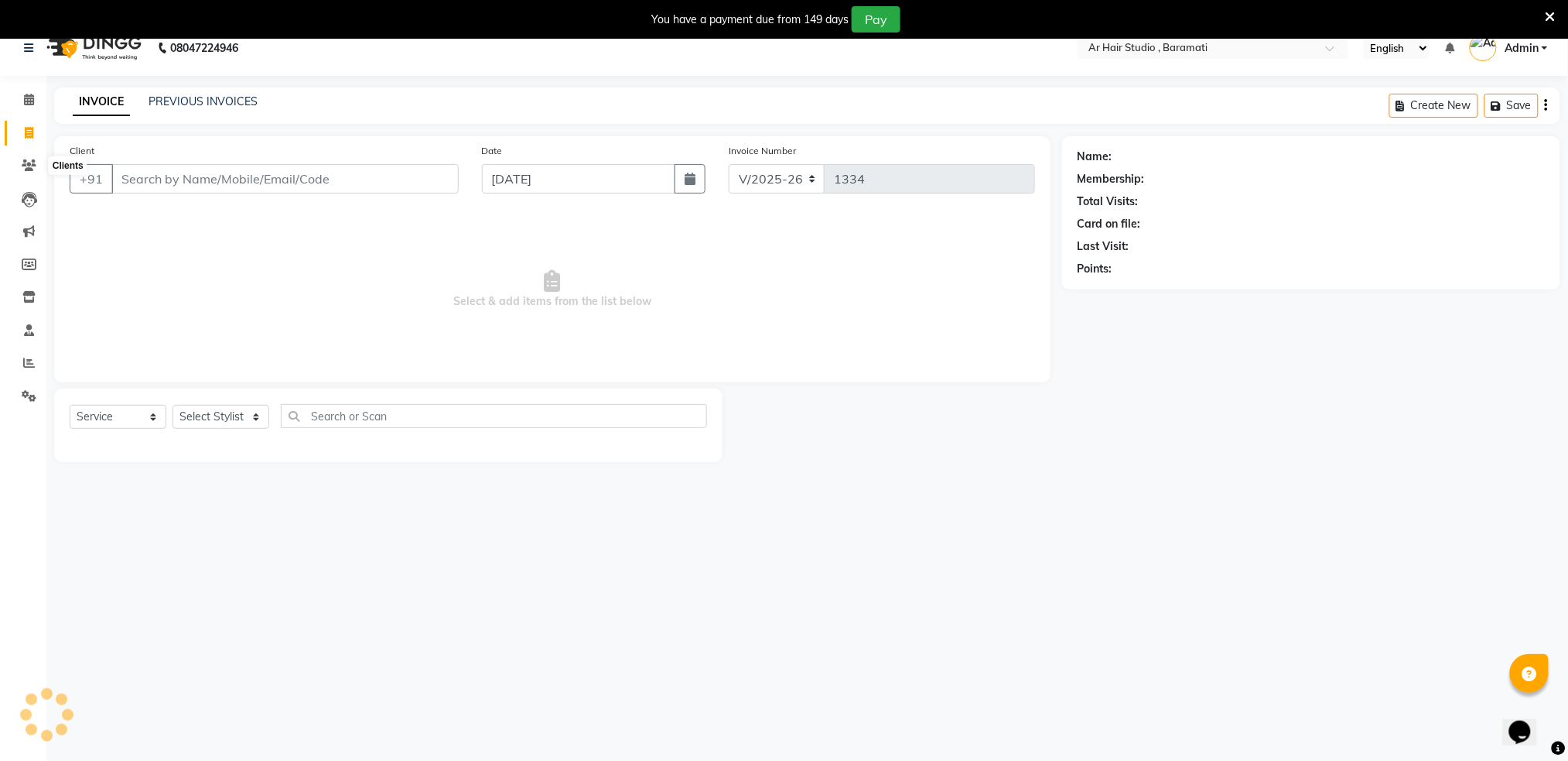
scroll to position [39, 0]
